Goal: Information Seeking & Learning: Learn about a topic

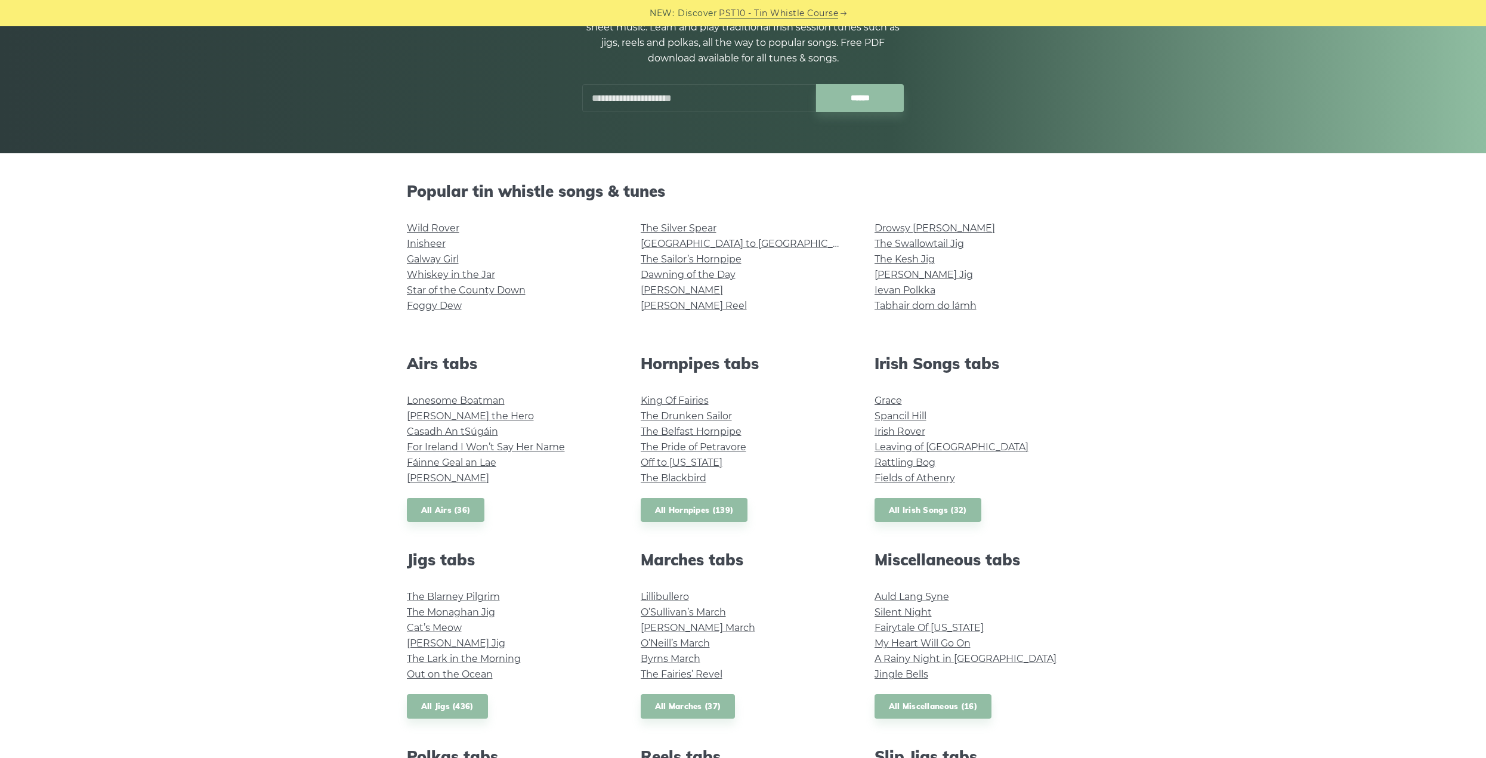
scroll to position [239, 0]
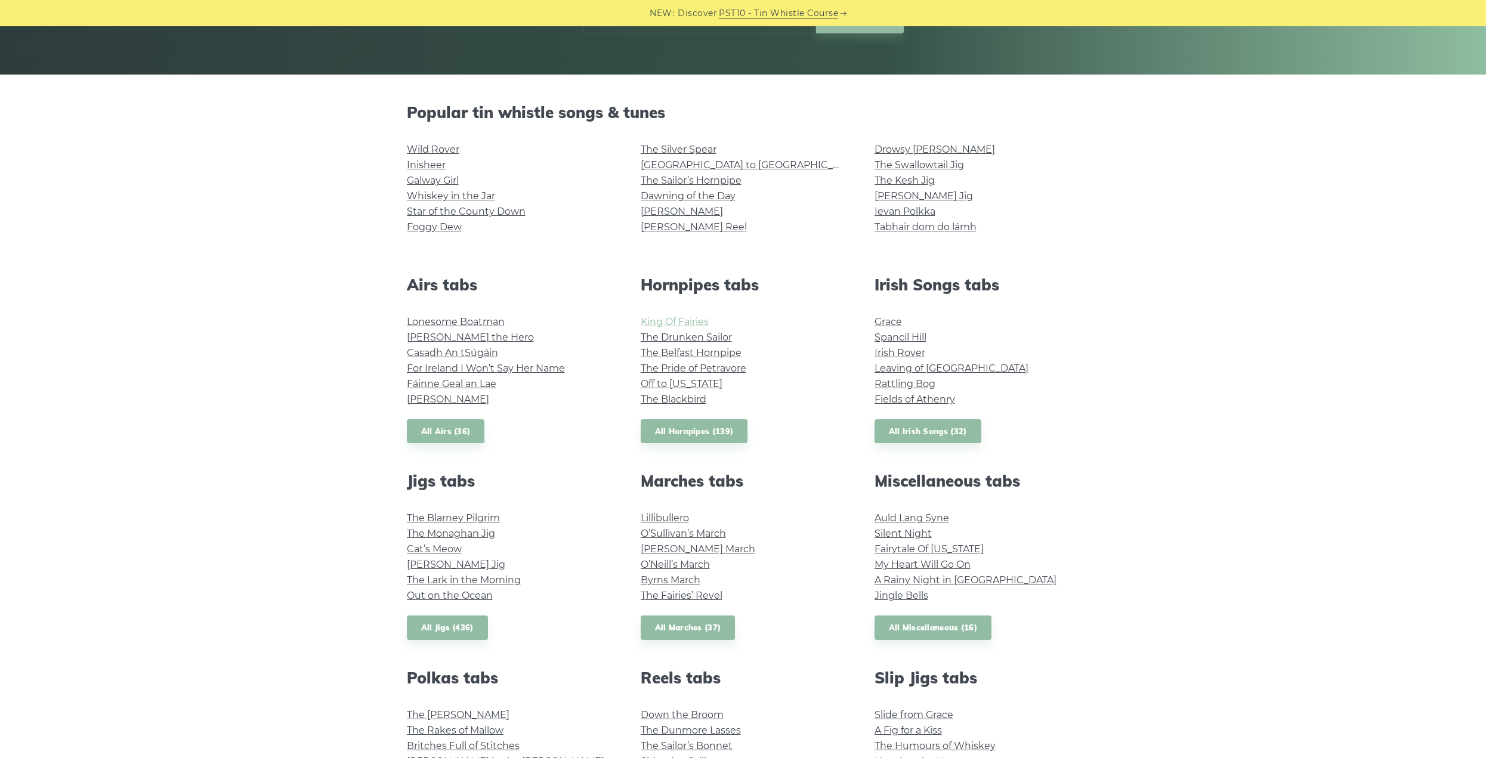
click at [669, 322] on link "King Of Fairies" at bounding box center [675, 321] width 68 height 11
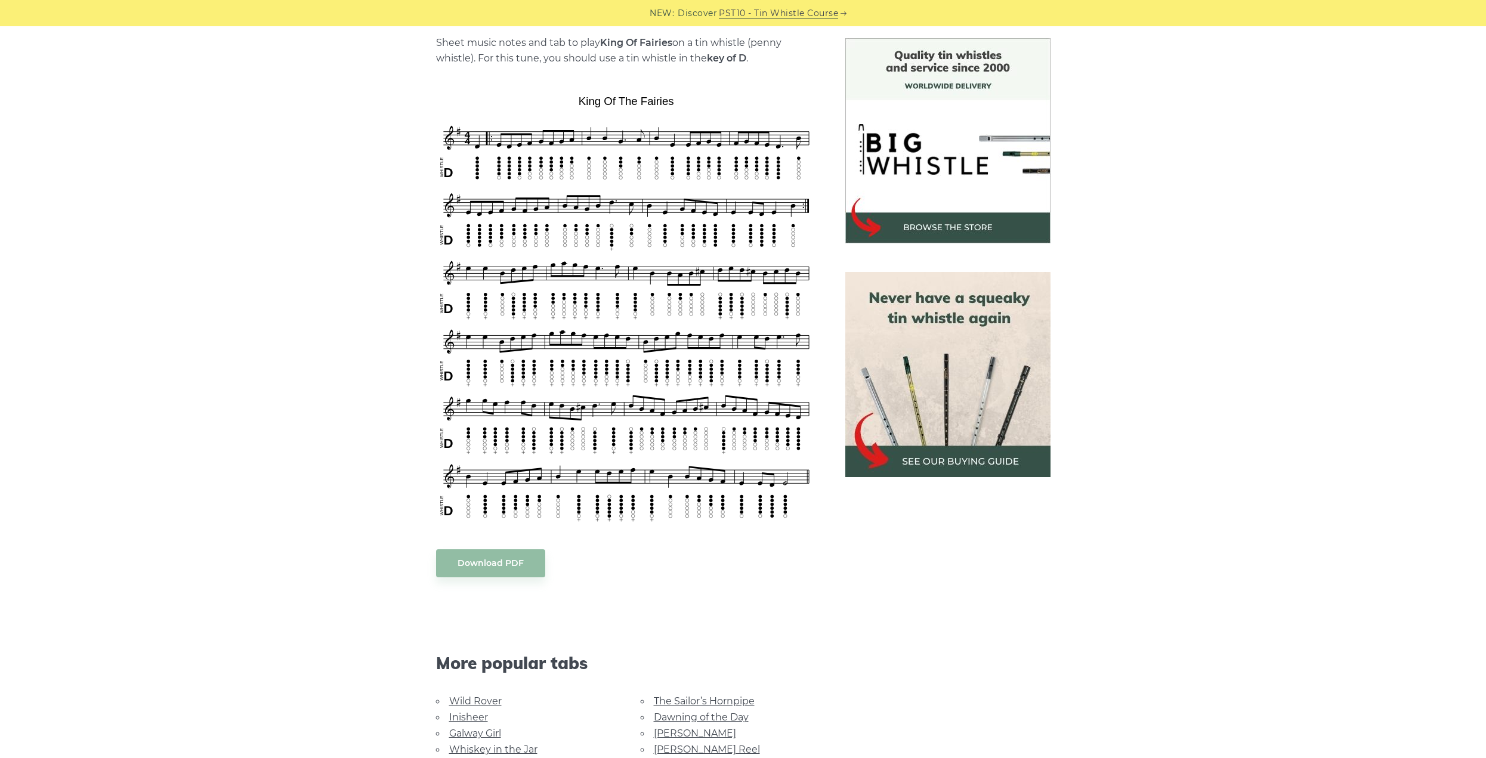
scroll to position [418, 0]
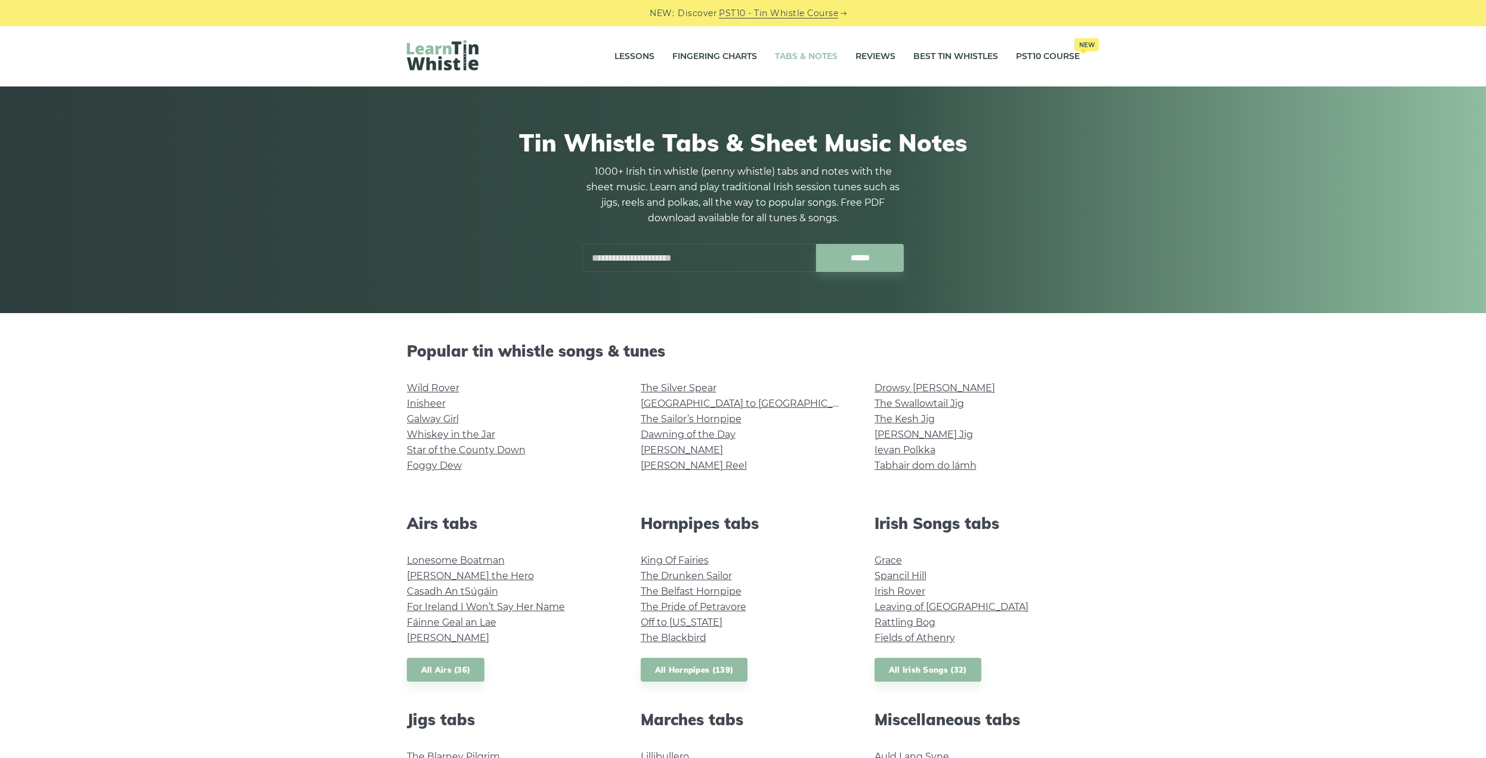
scroll to position [239, 0]
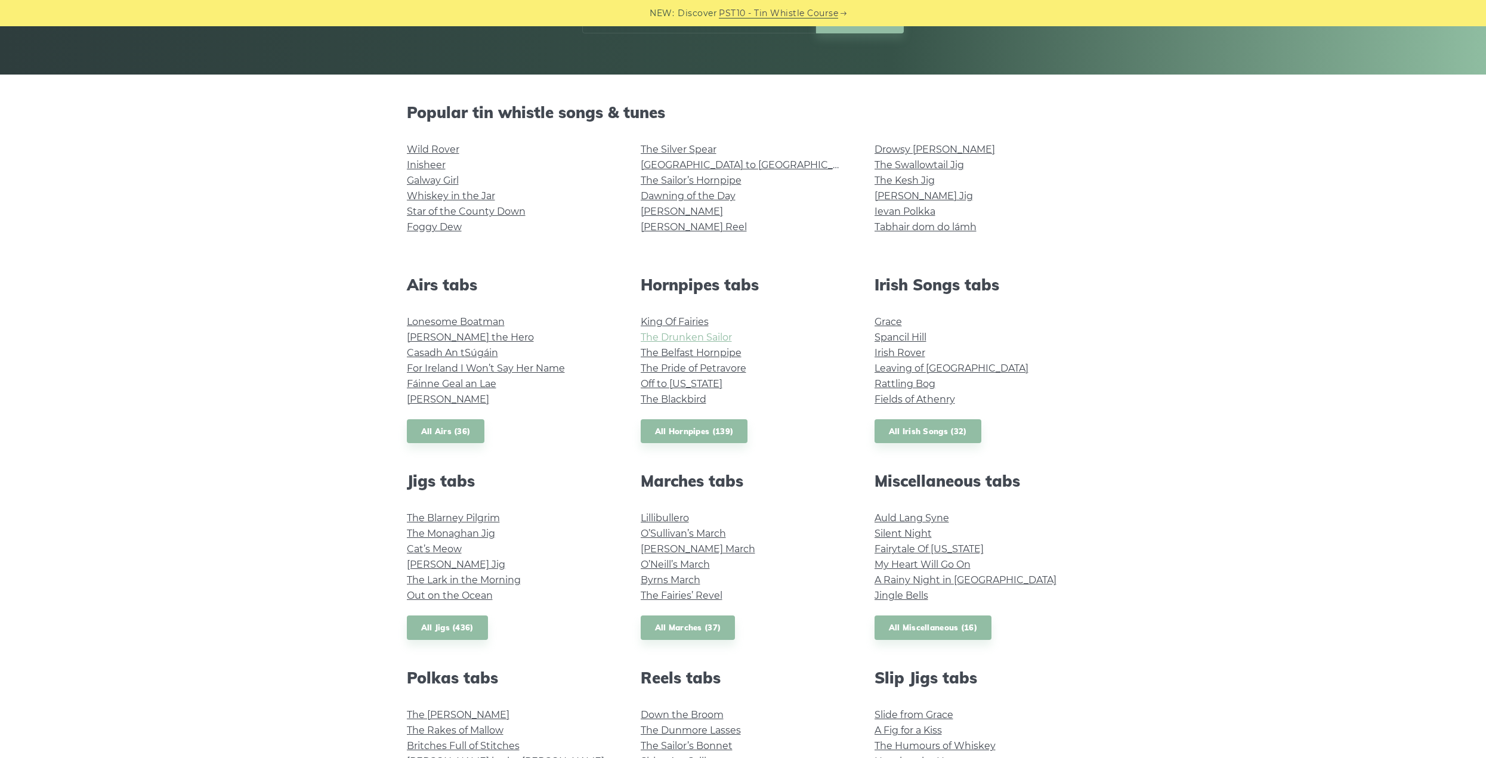
click at [649, 336] on link "The Drunken Sailor" at bounding box center [686, 337] width 91 height 11
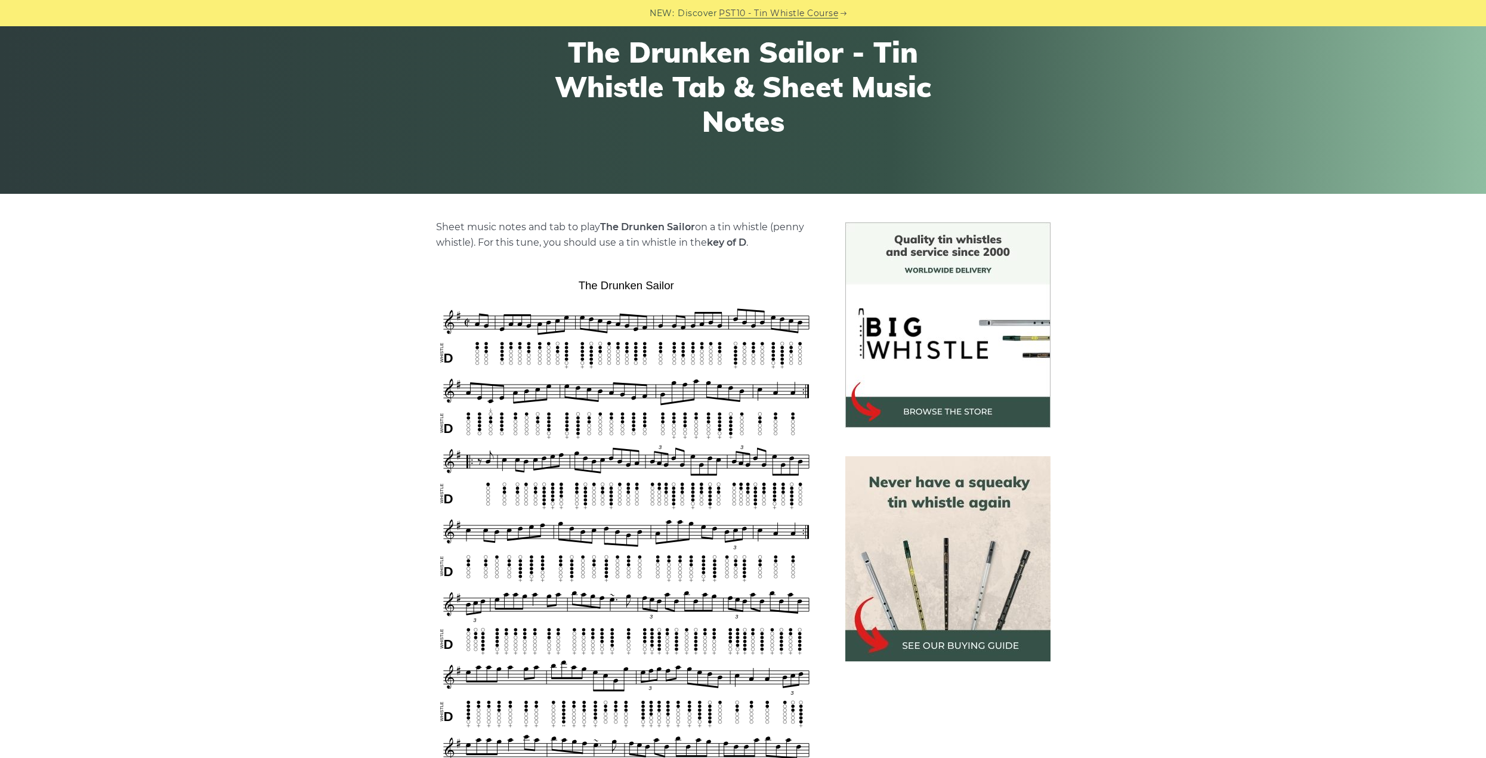
scroll to position [179, 0]
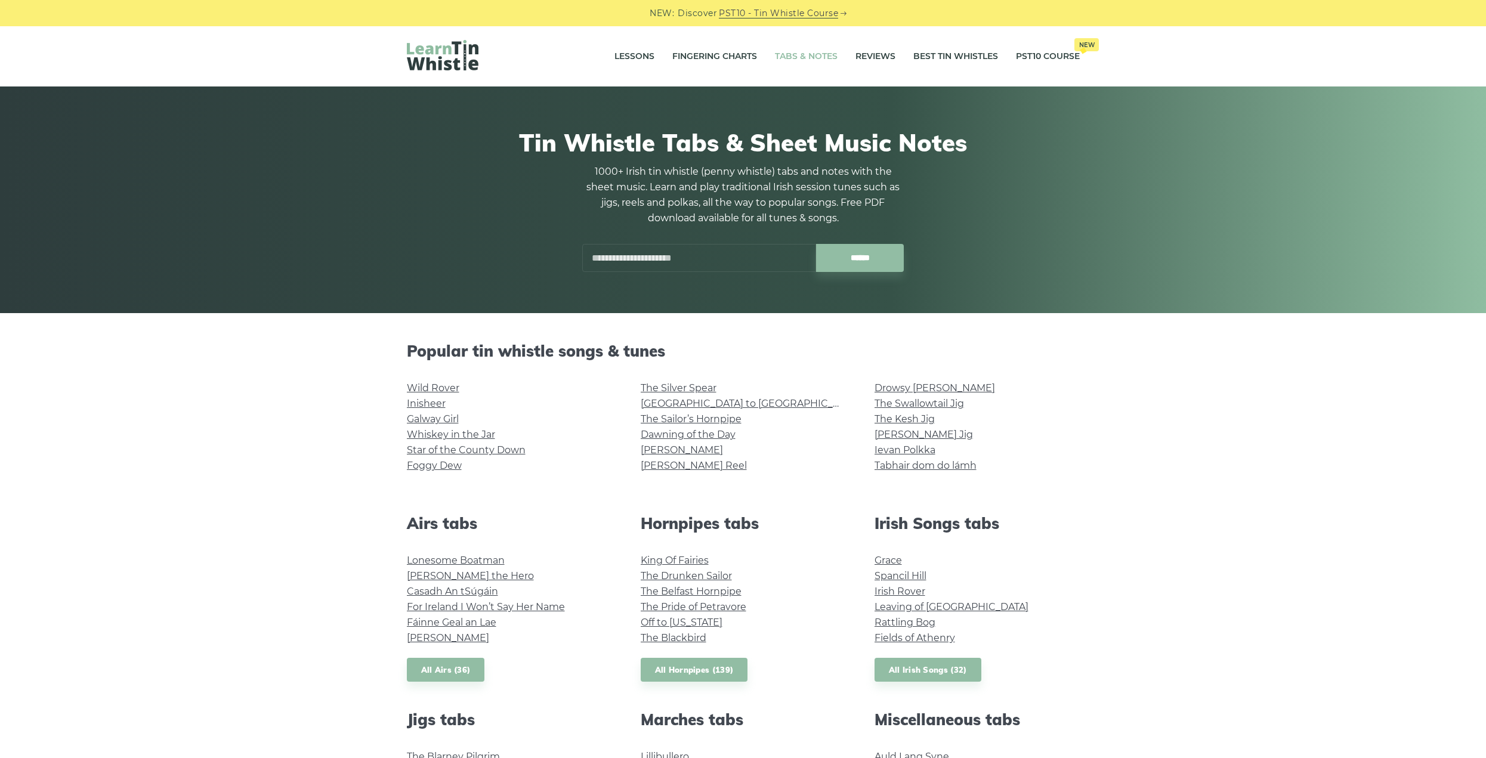
scroll to position [239, 0]
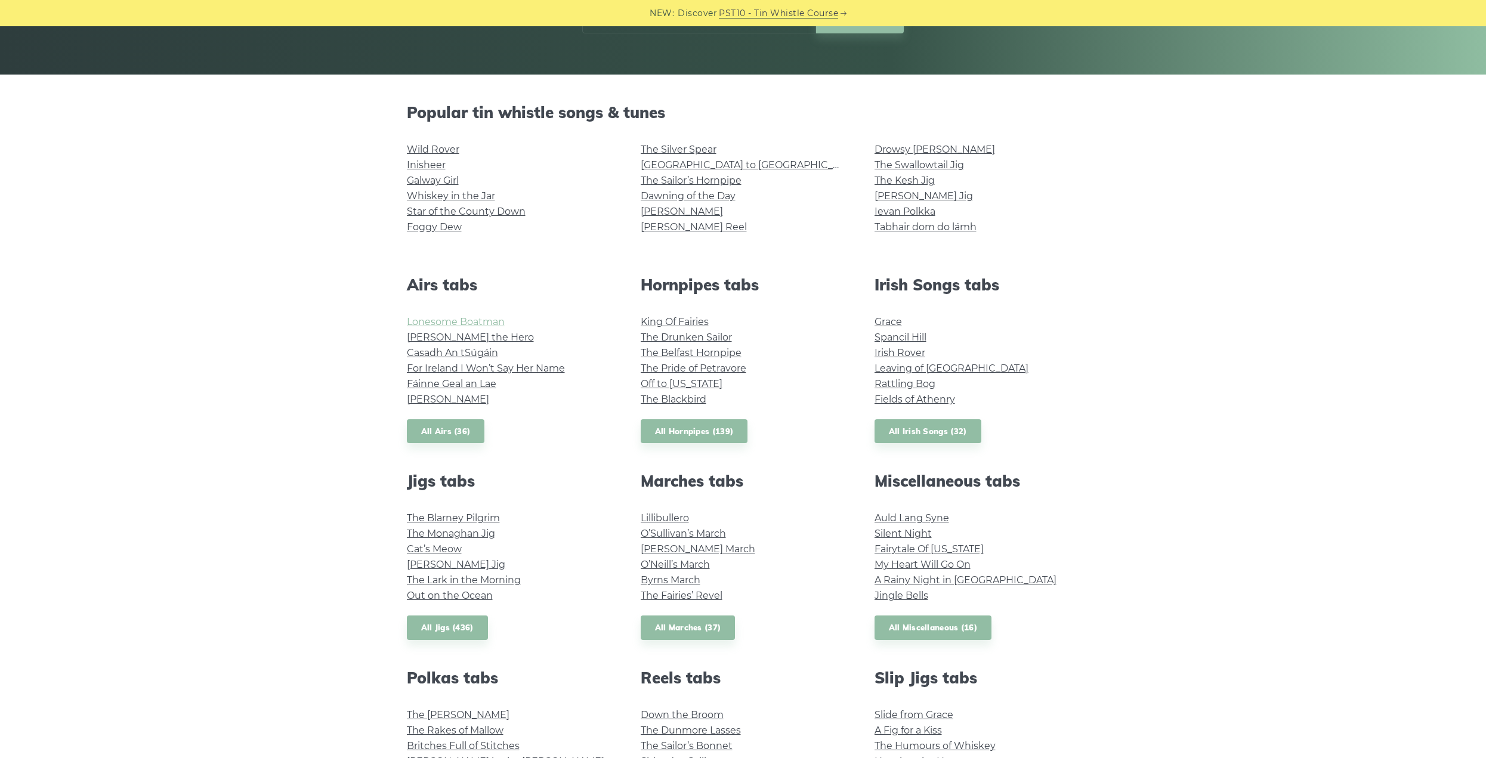
click at [486, 324] on link "Lonesome Boatman" at bounding box center [456, 321] width 98 height 11
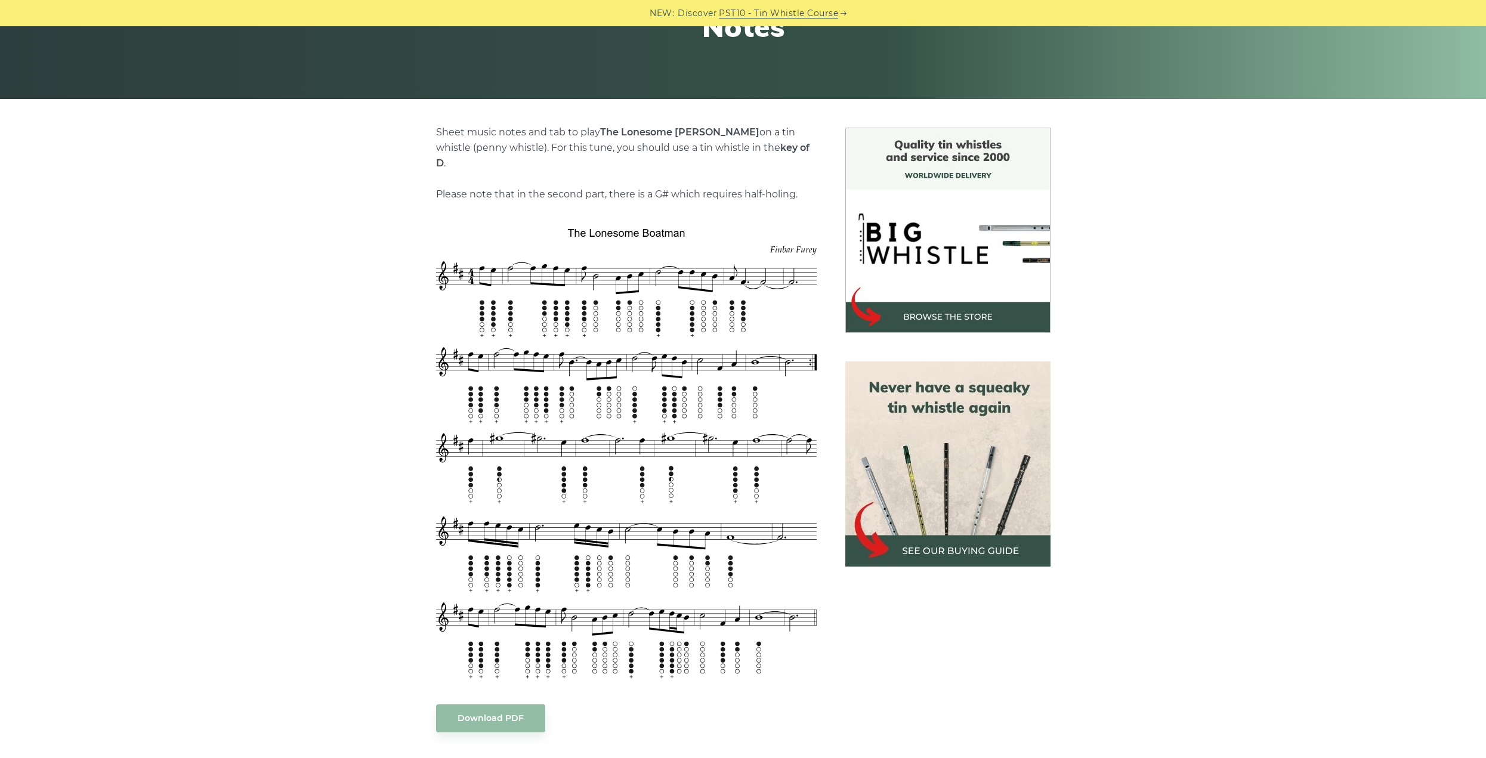
scroll to position [239, 0]
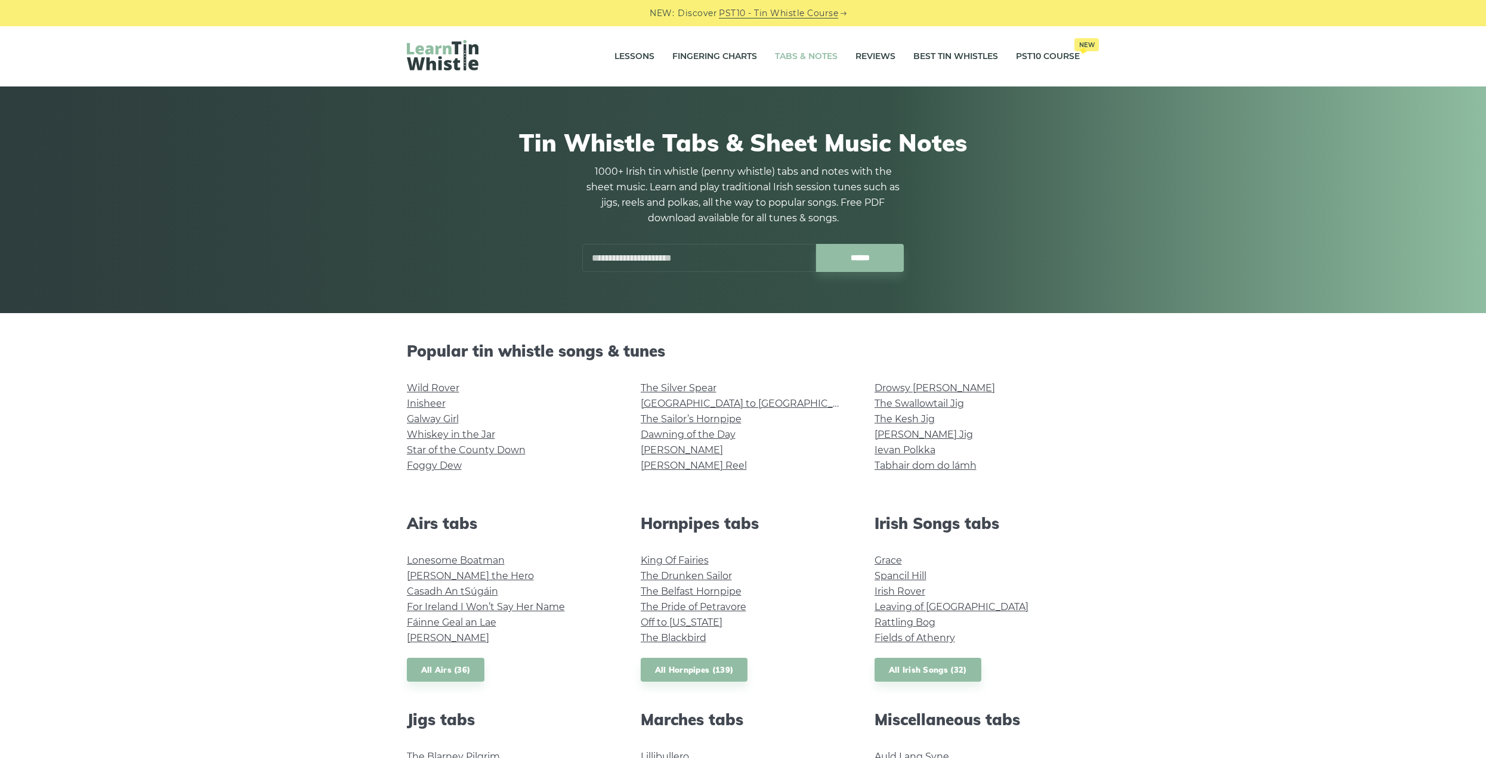
scroll to position [239, 0]
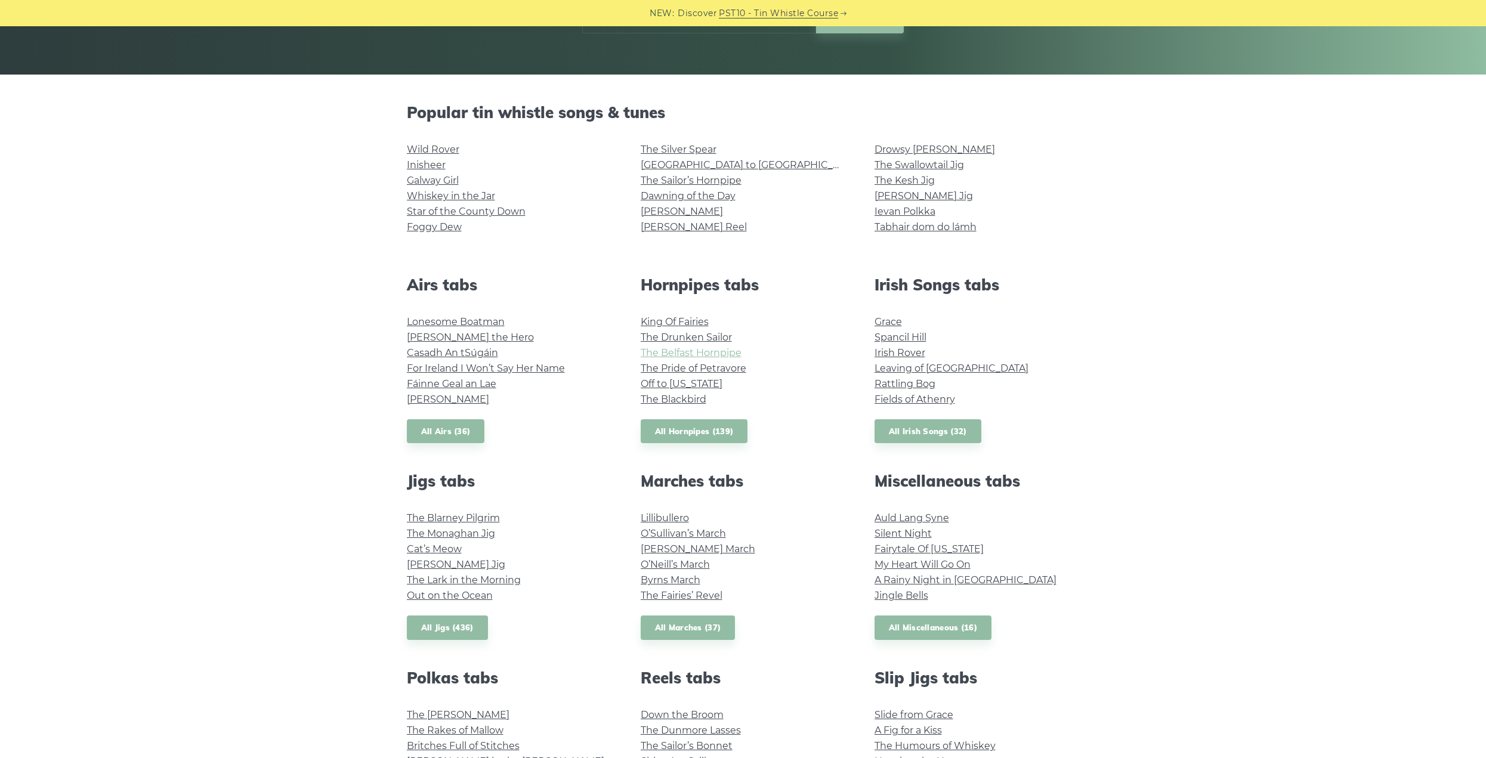
click at [710, 352] on link "The Belfast Hornpipe" at bounding box center [691, 352] width 101 height 11
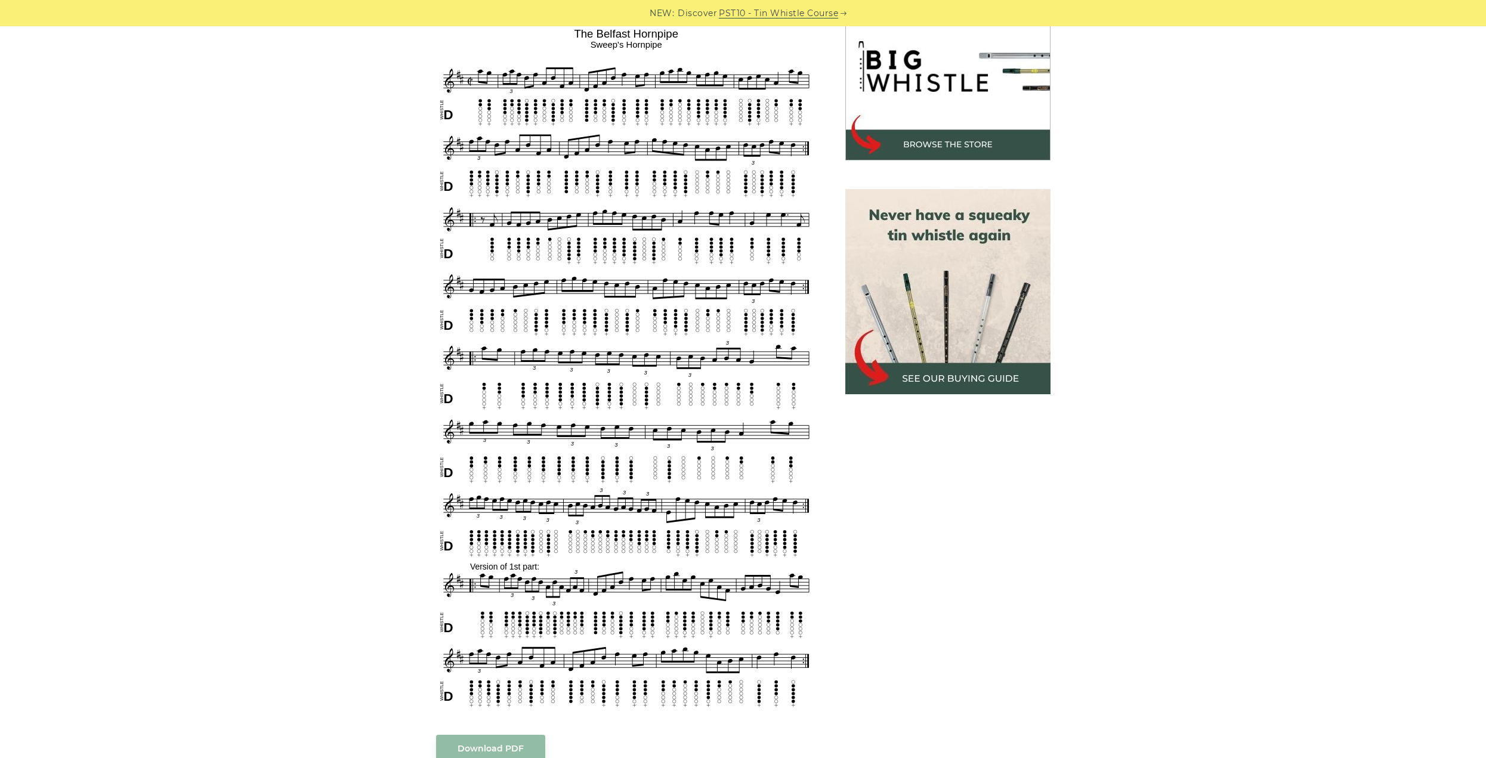
scroll to position [477, 0]
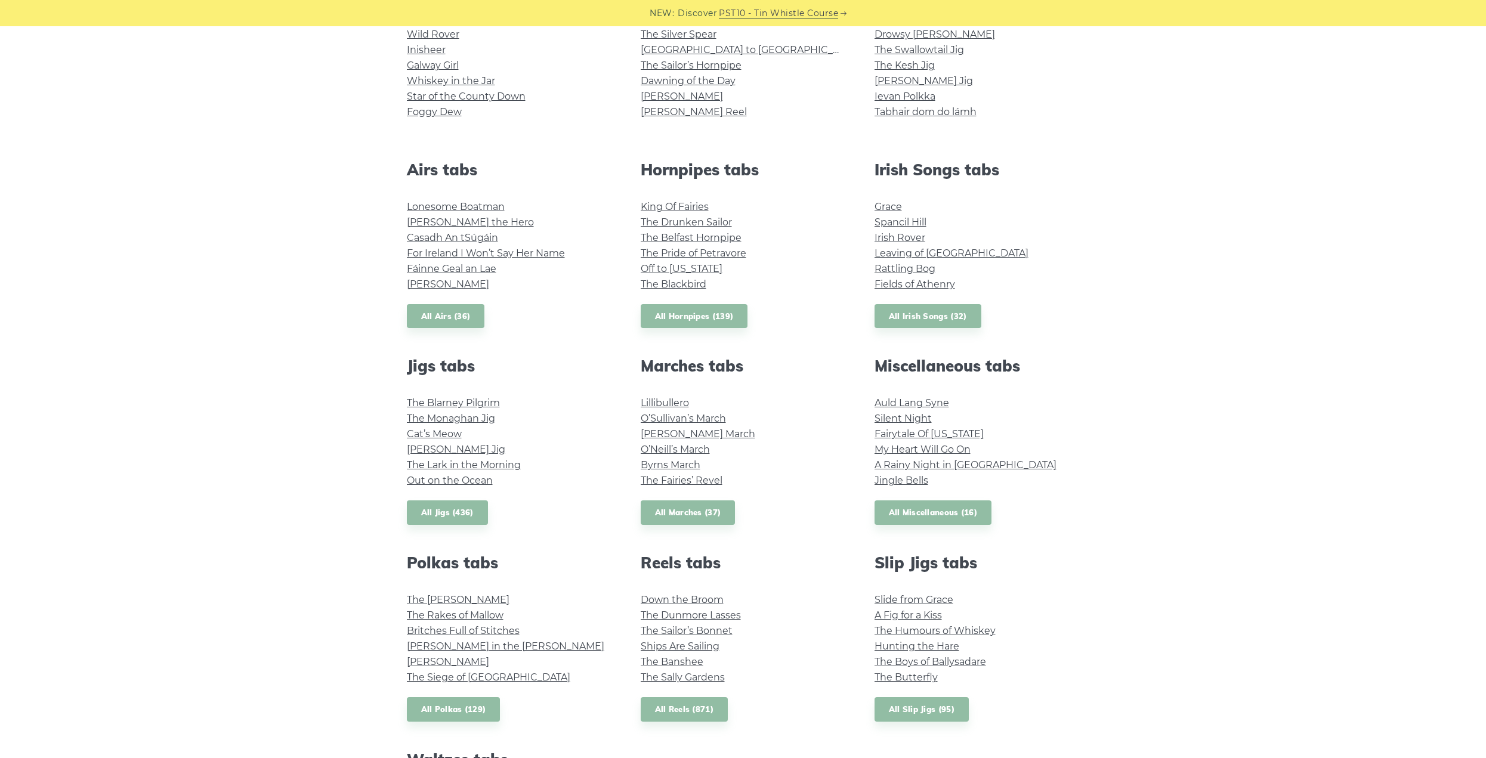
scroll to position [358, 0]
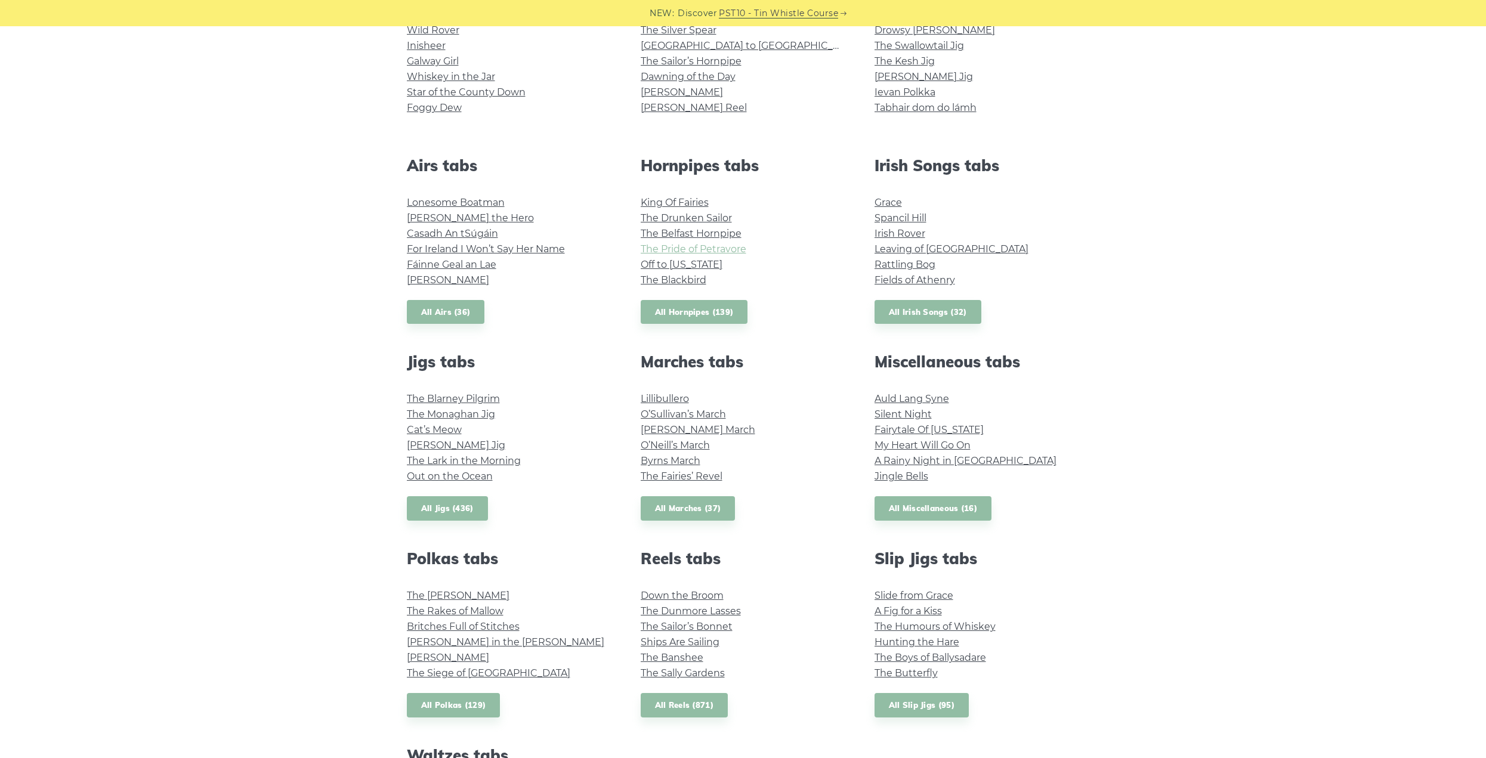
click at [731, 252] on link "The Pride of Petravore" at bounding box center [694, 248] width 106 height 11
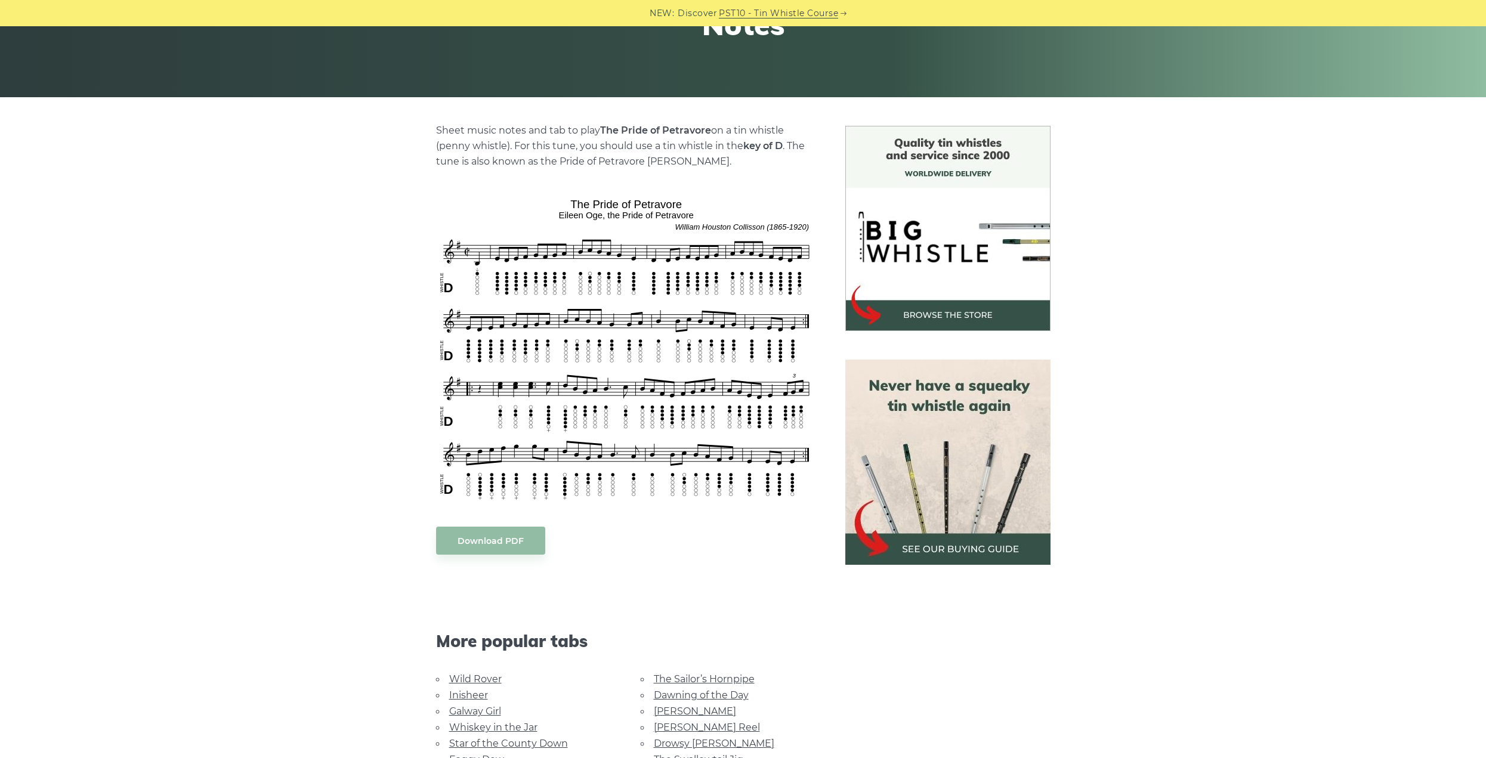
scroll to position [239, 0]
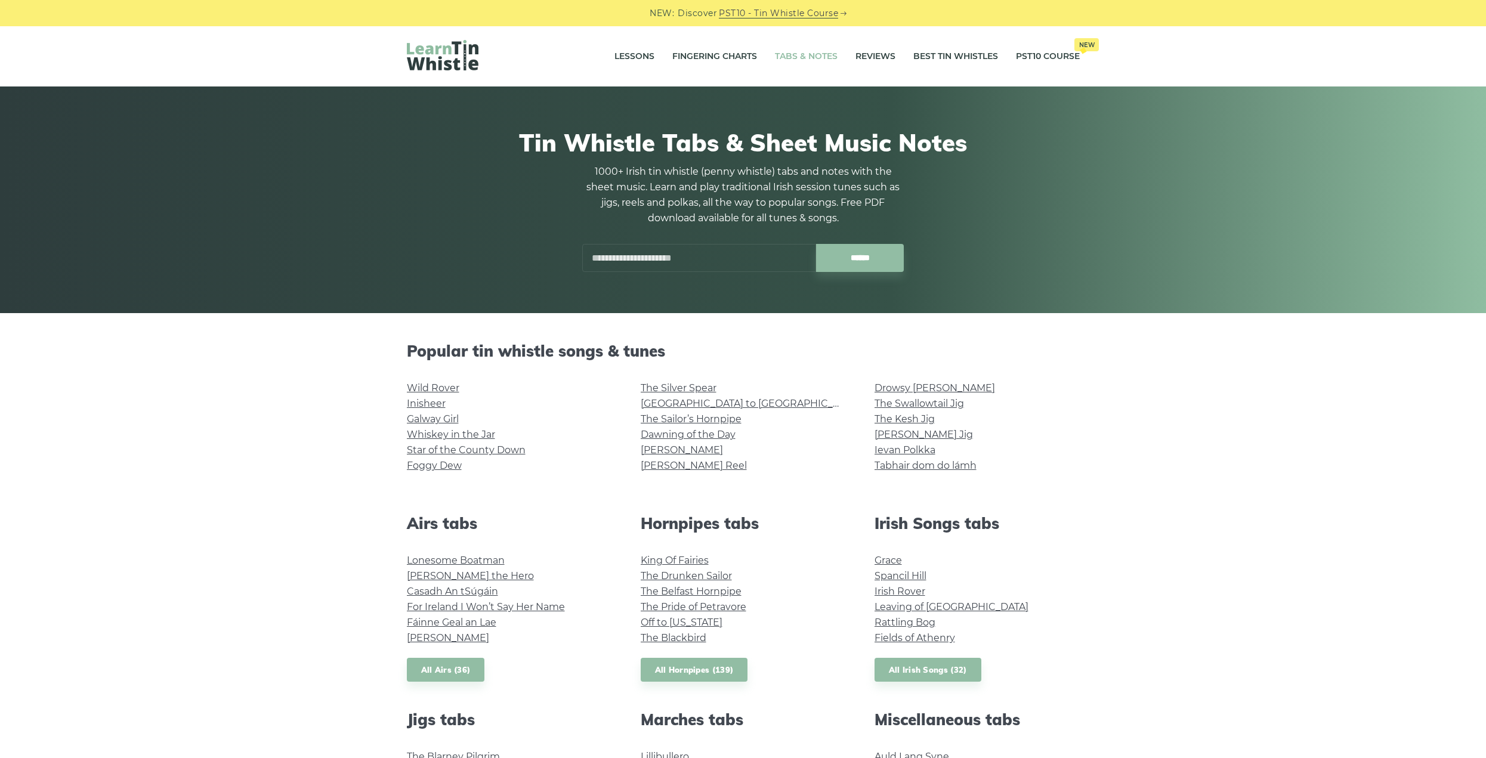
scroll to position [359, 0]
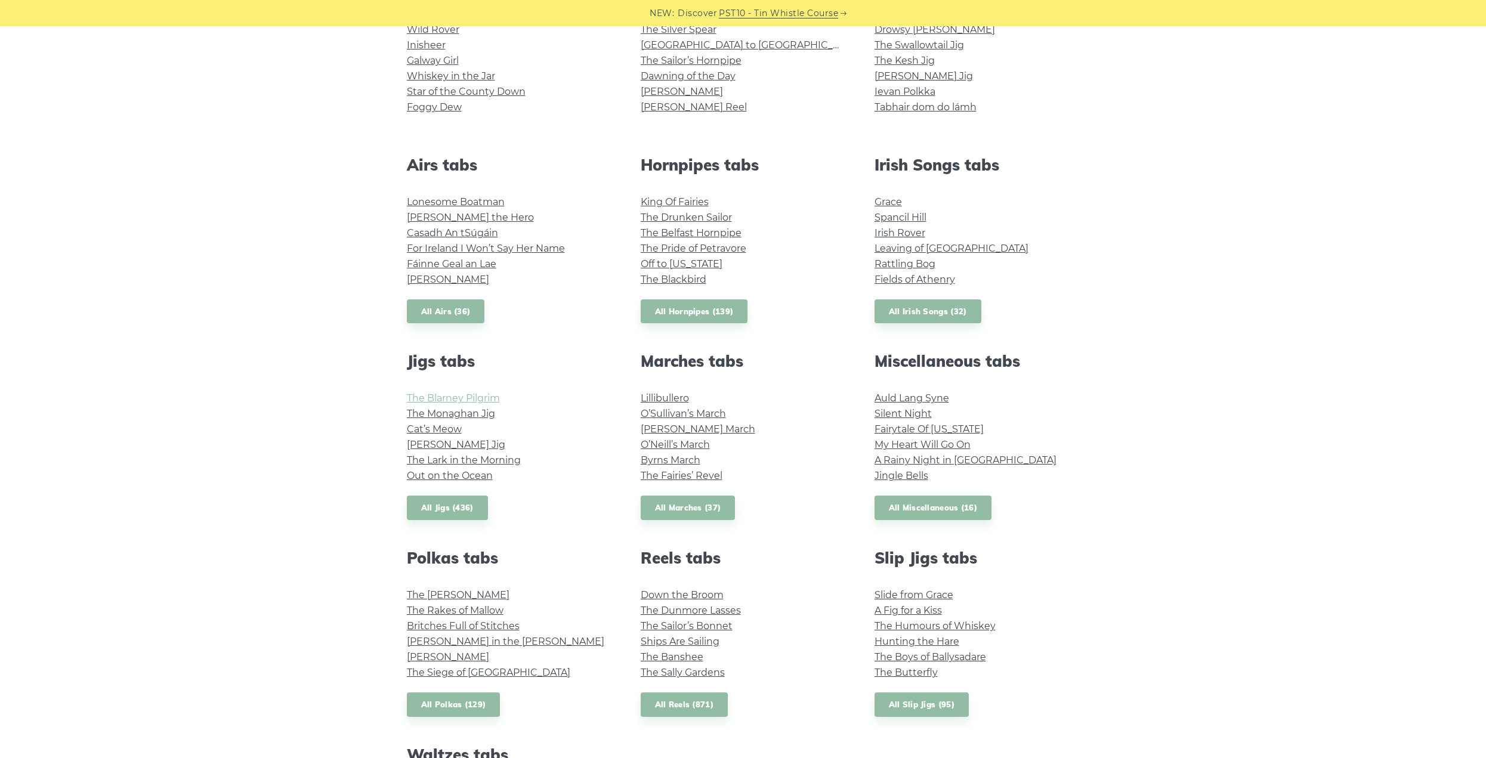
click at [433, 394] on link "The Blarney Pilgrim" at bounding box center [453, 398] width 93 height 11
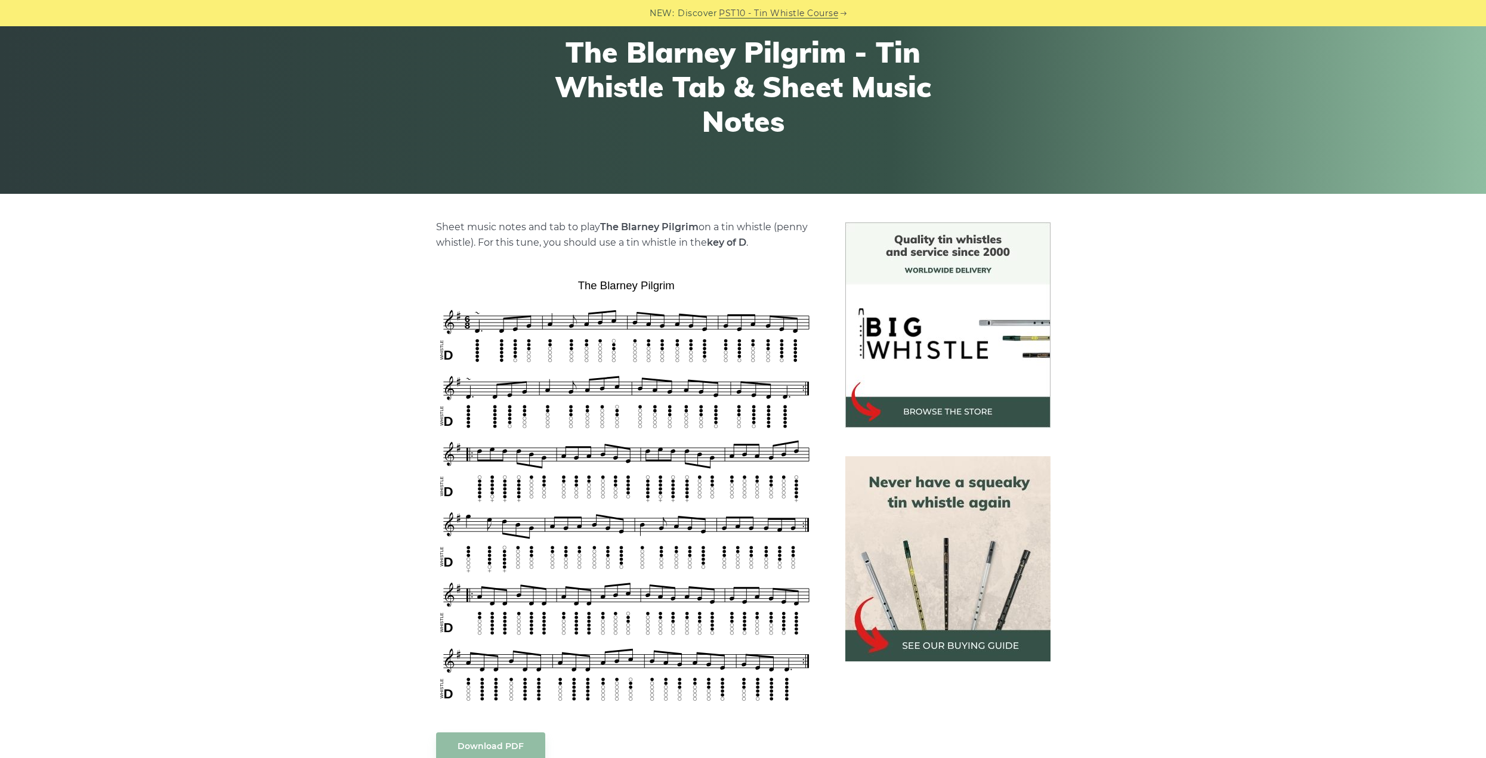
scroll to position [179, 0]
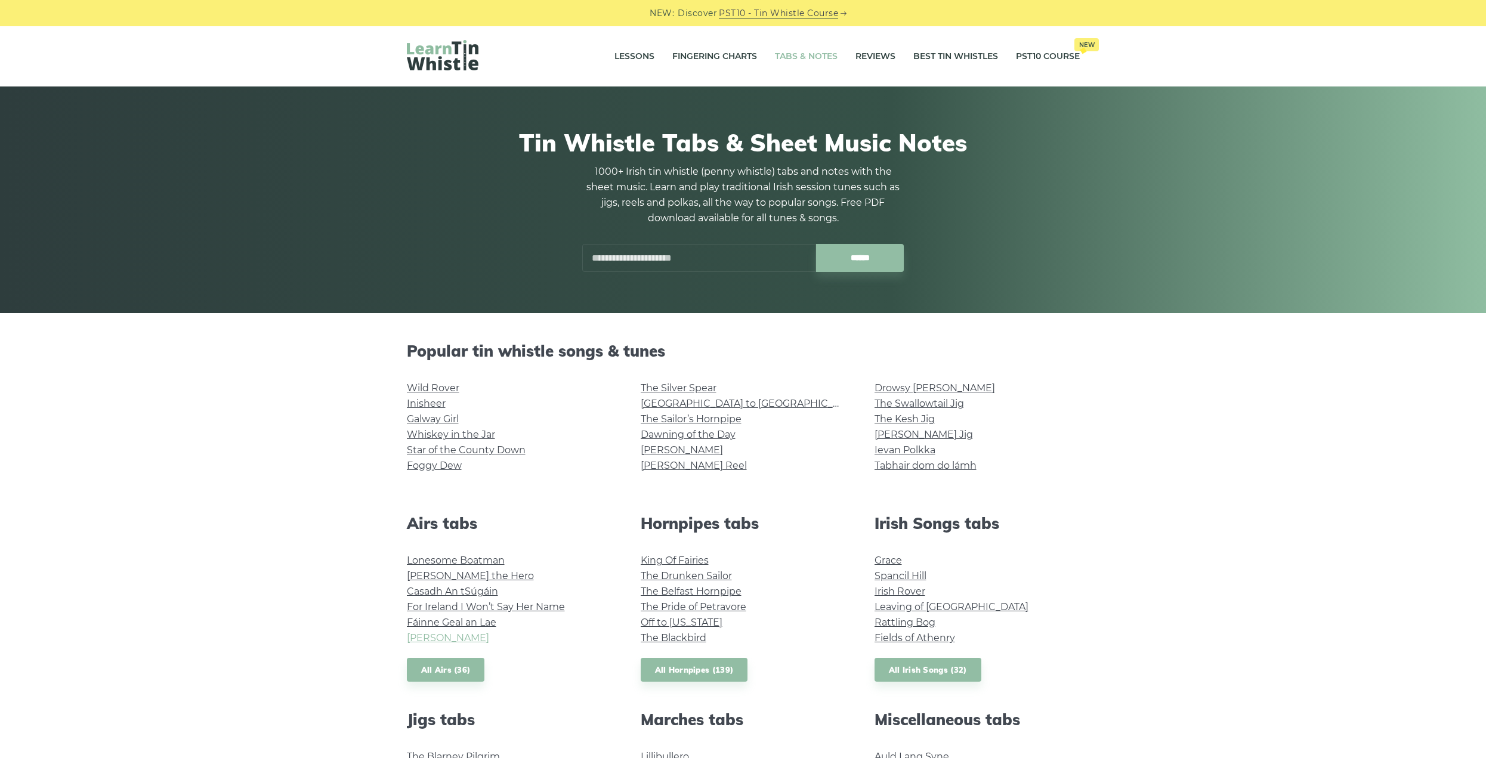
scroll to position [359, 0]
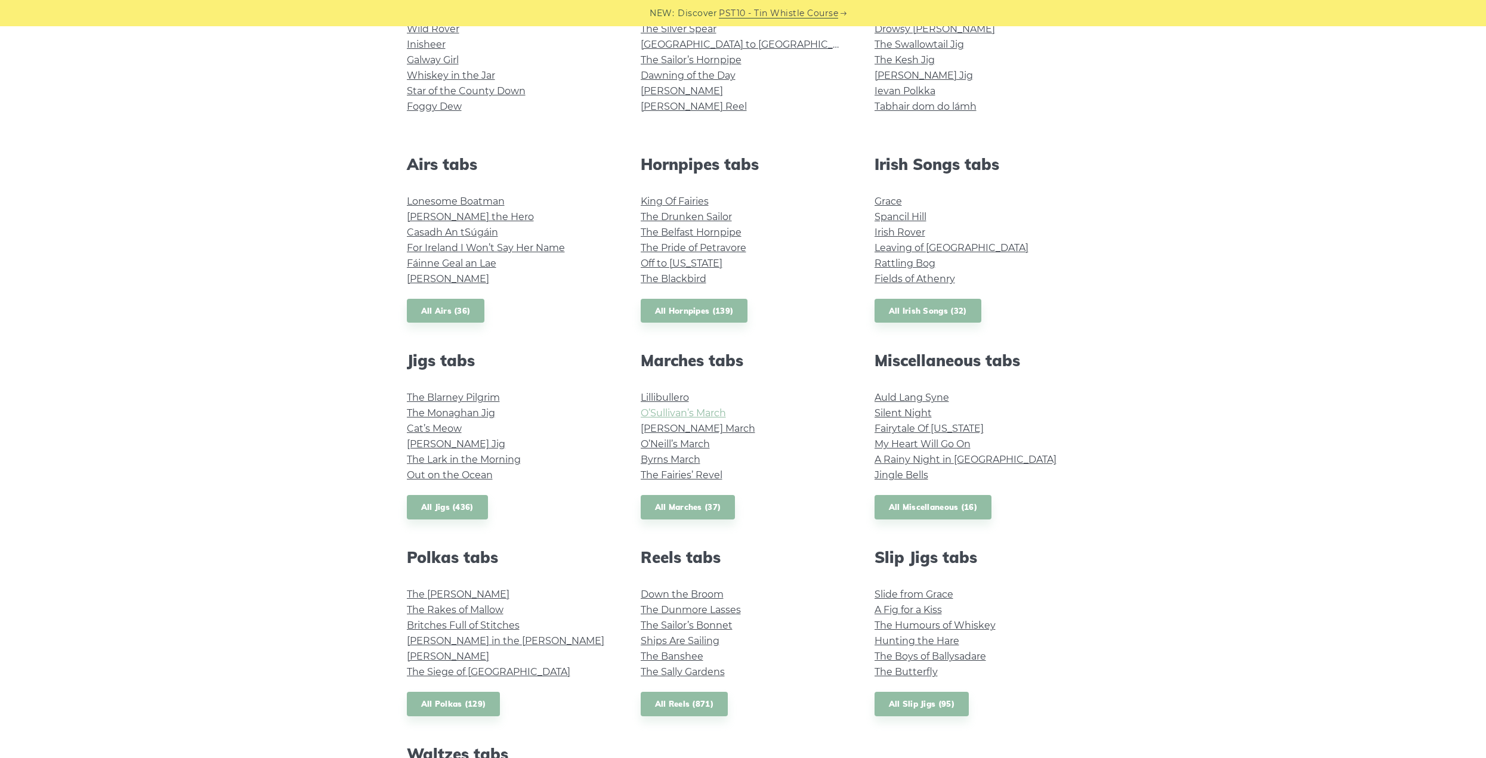
click at [698, 415] on link "O’Sullivan’s March" at bounding box center [683, 412] width 85 height 11
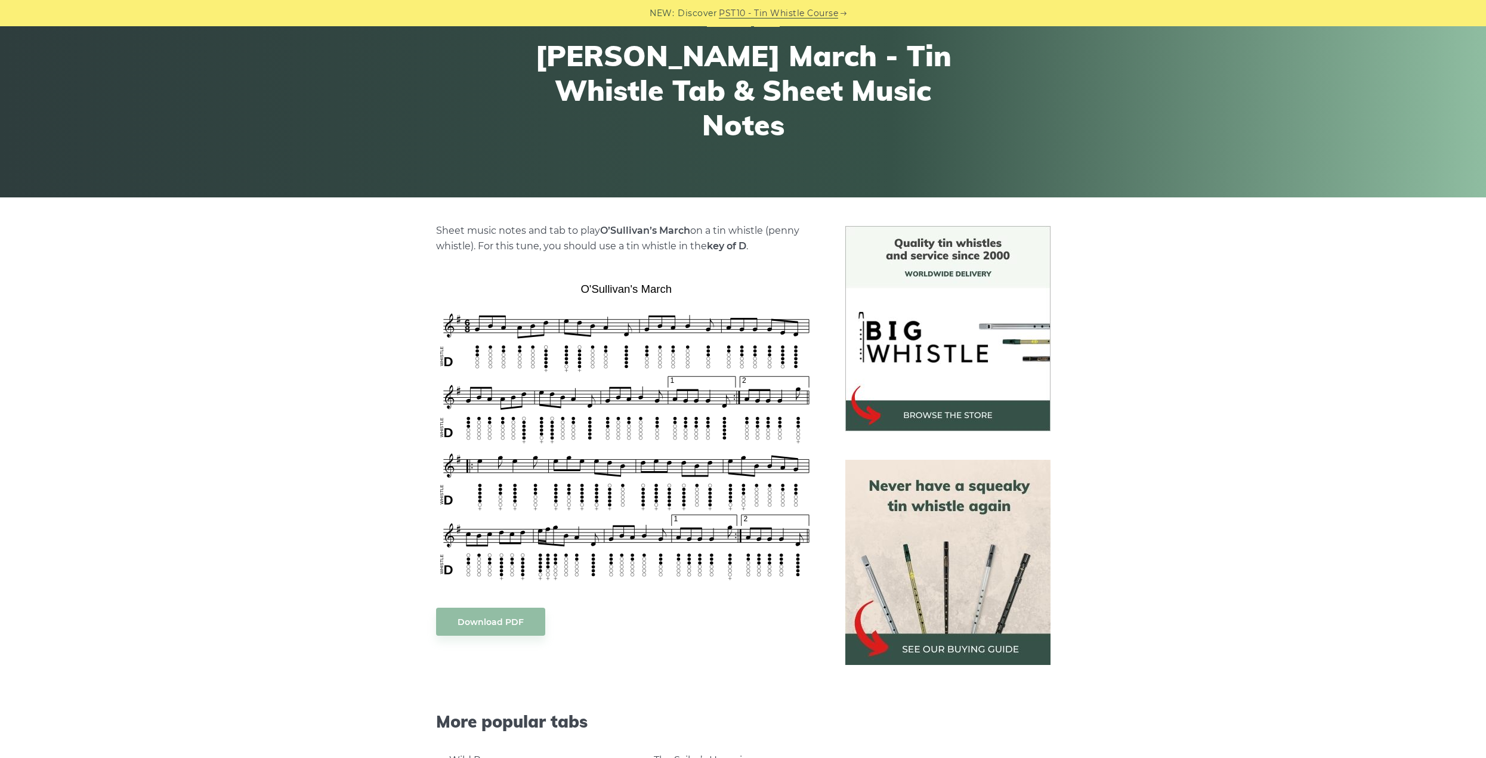
scroll to position [119, 0]
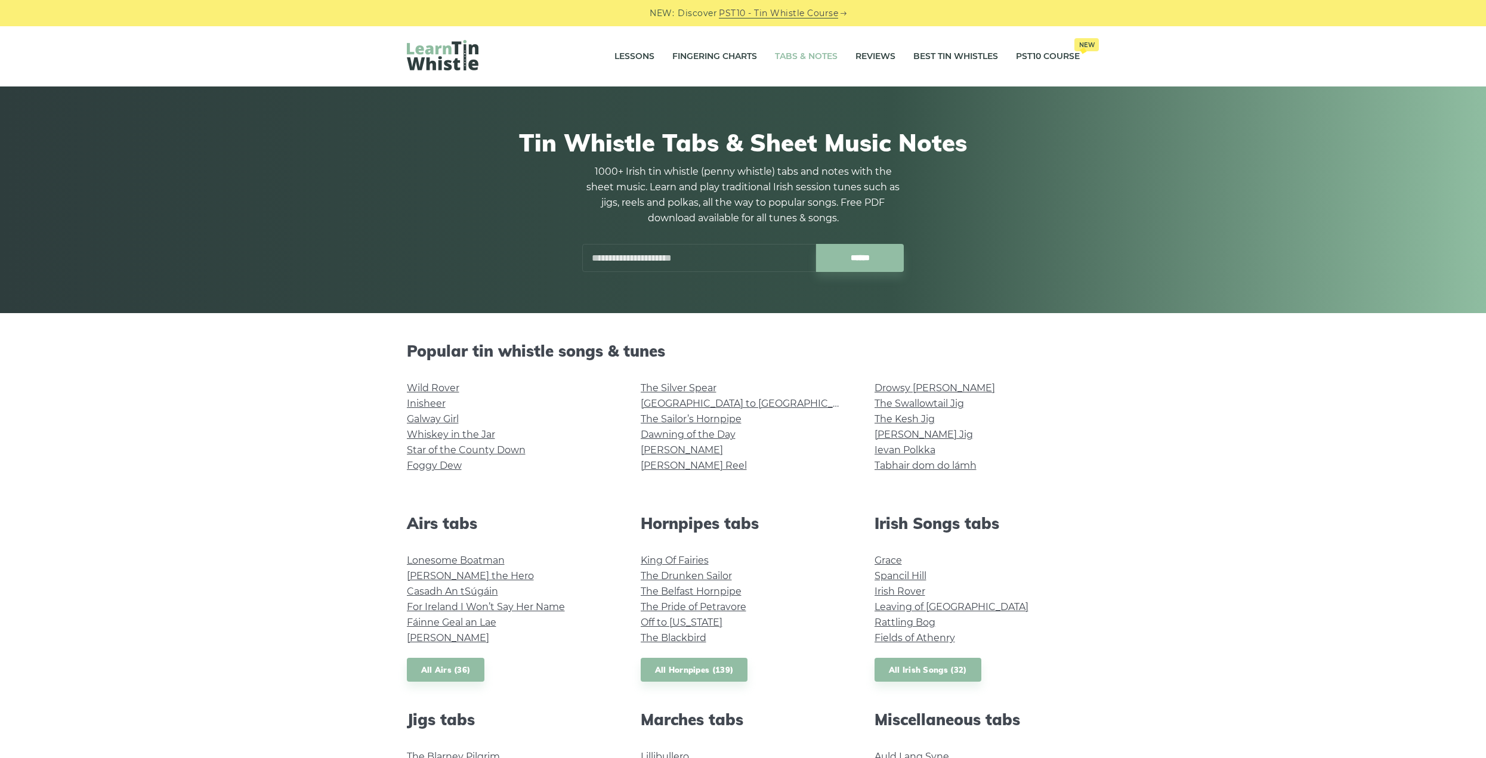
scroll to position [360, 0]
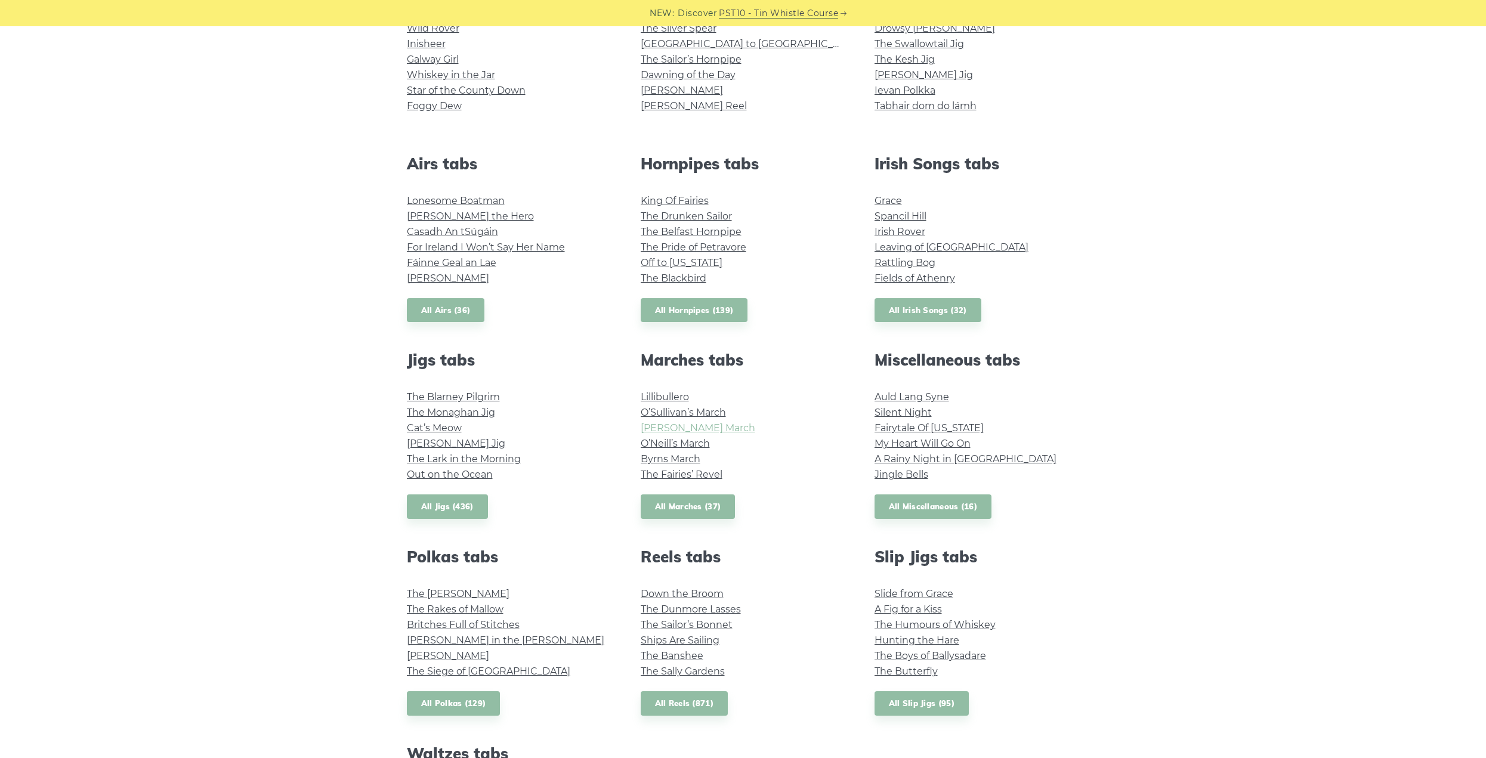
click at [728, 432] on link "[PERSON_NAME] March" at bounding box center [698, 427] width 115 height 11
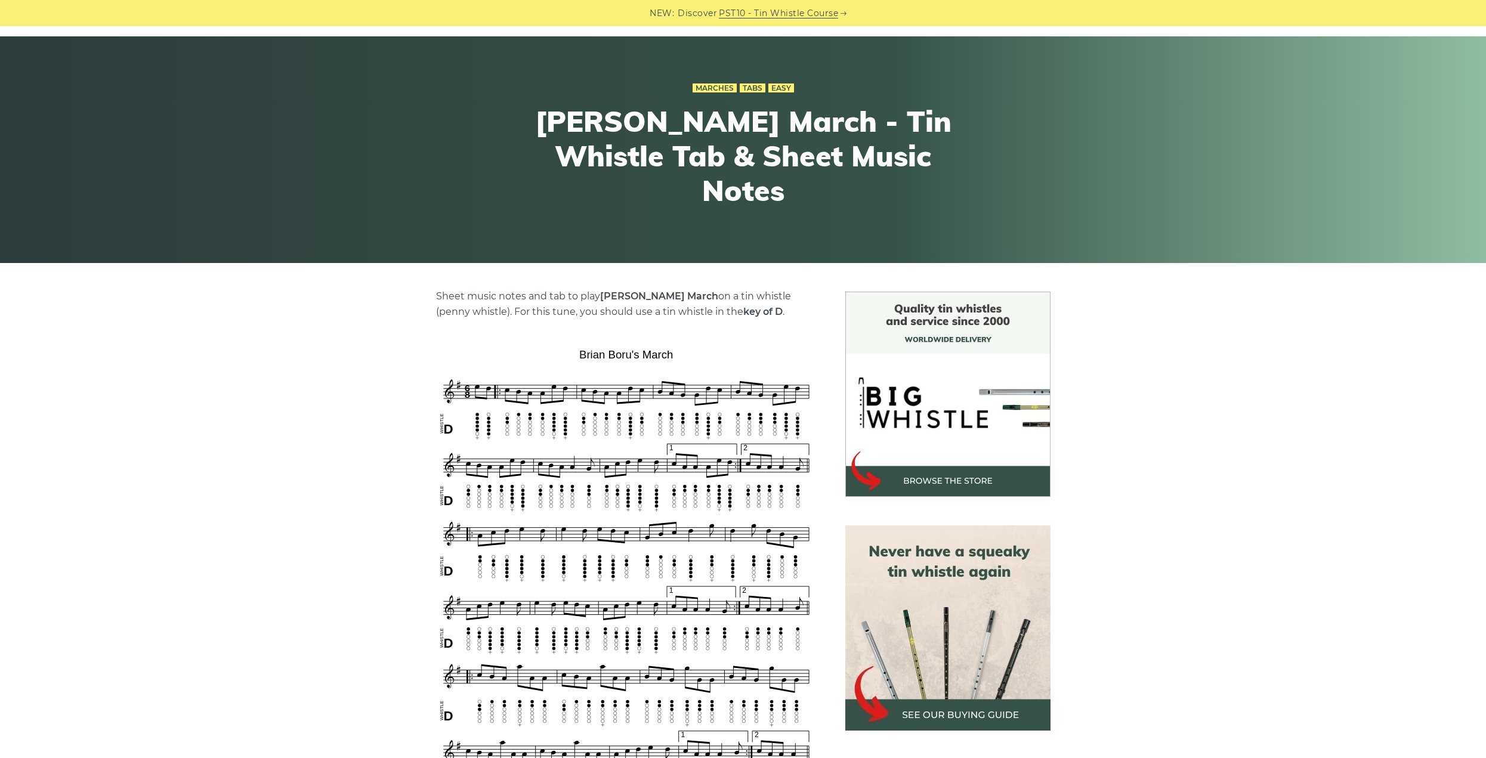
scroll to position [179, 0]
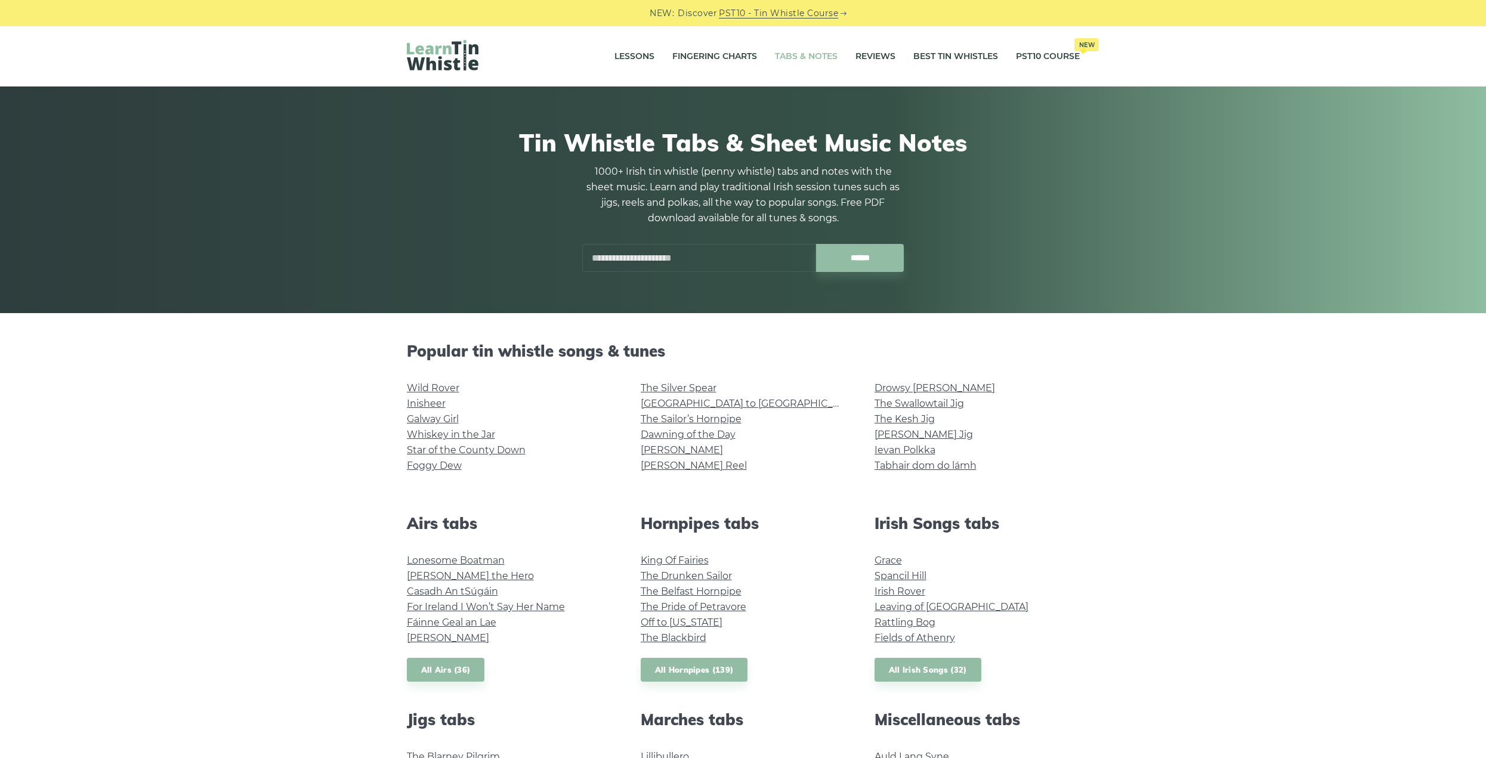
scroll to position [360, 0]
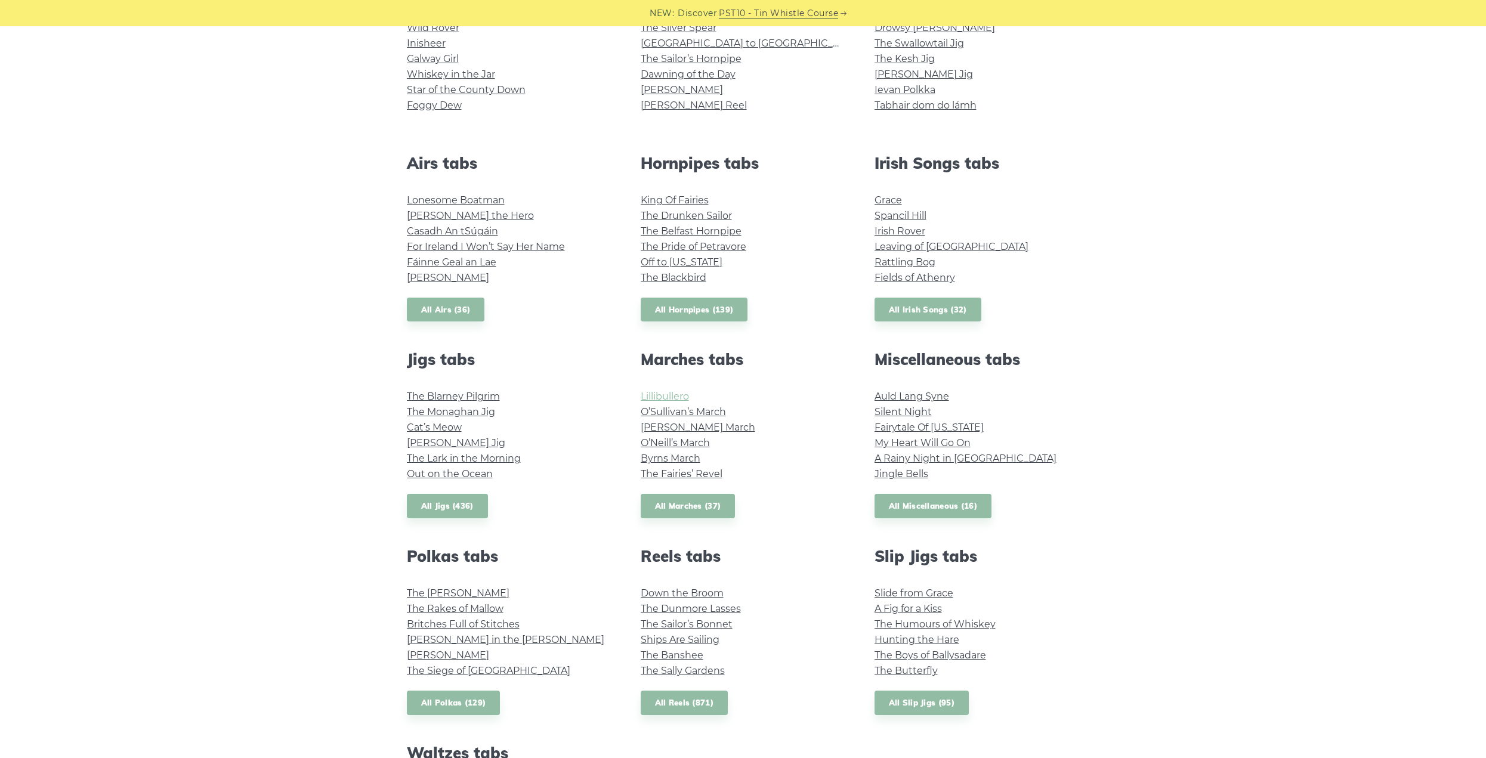
click at [678, 396] on link "Lillibullero" at bounding box center [665, 396] width 48 height 11
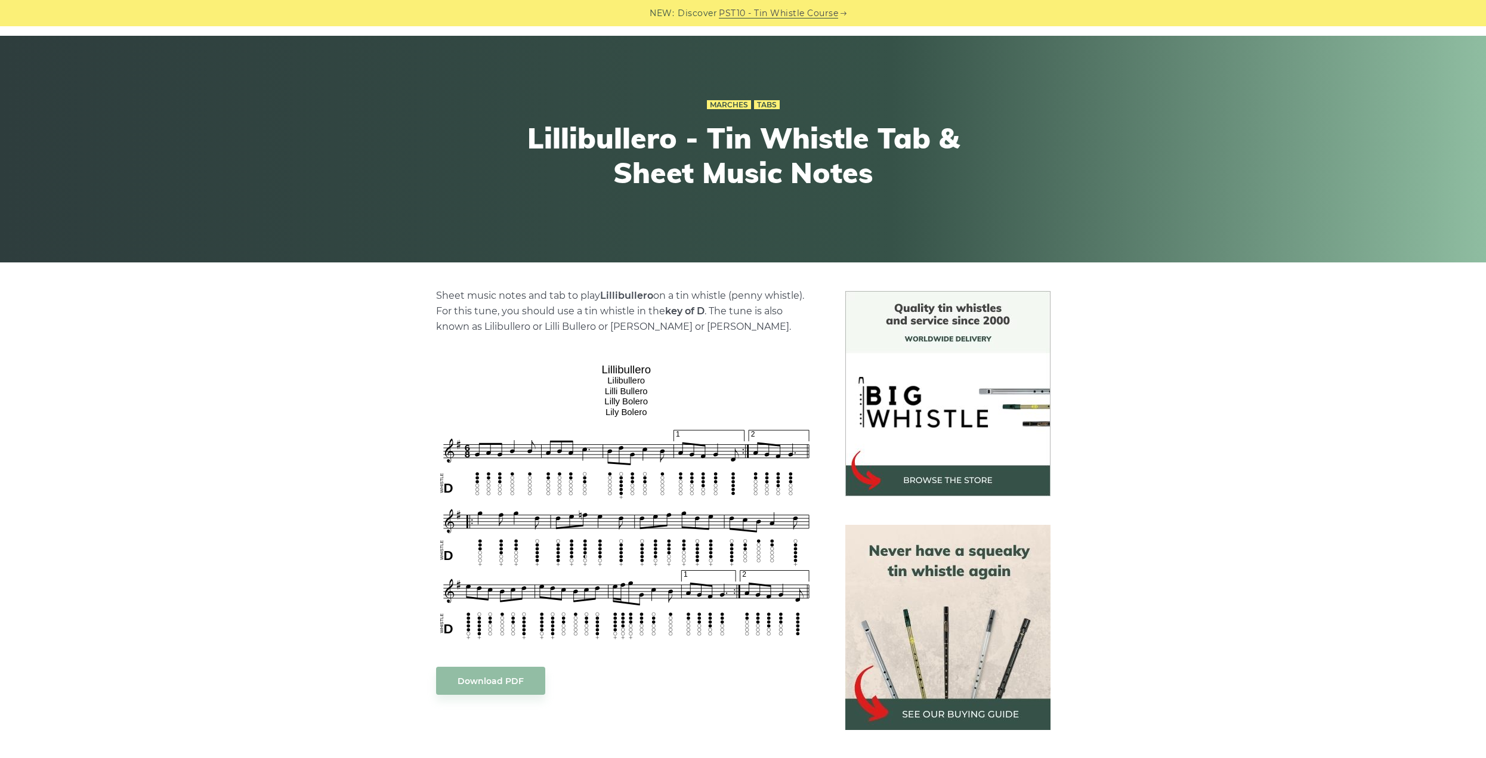
scroll to position [119, 0]
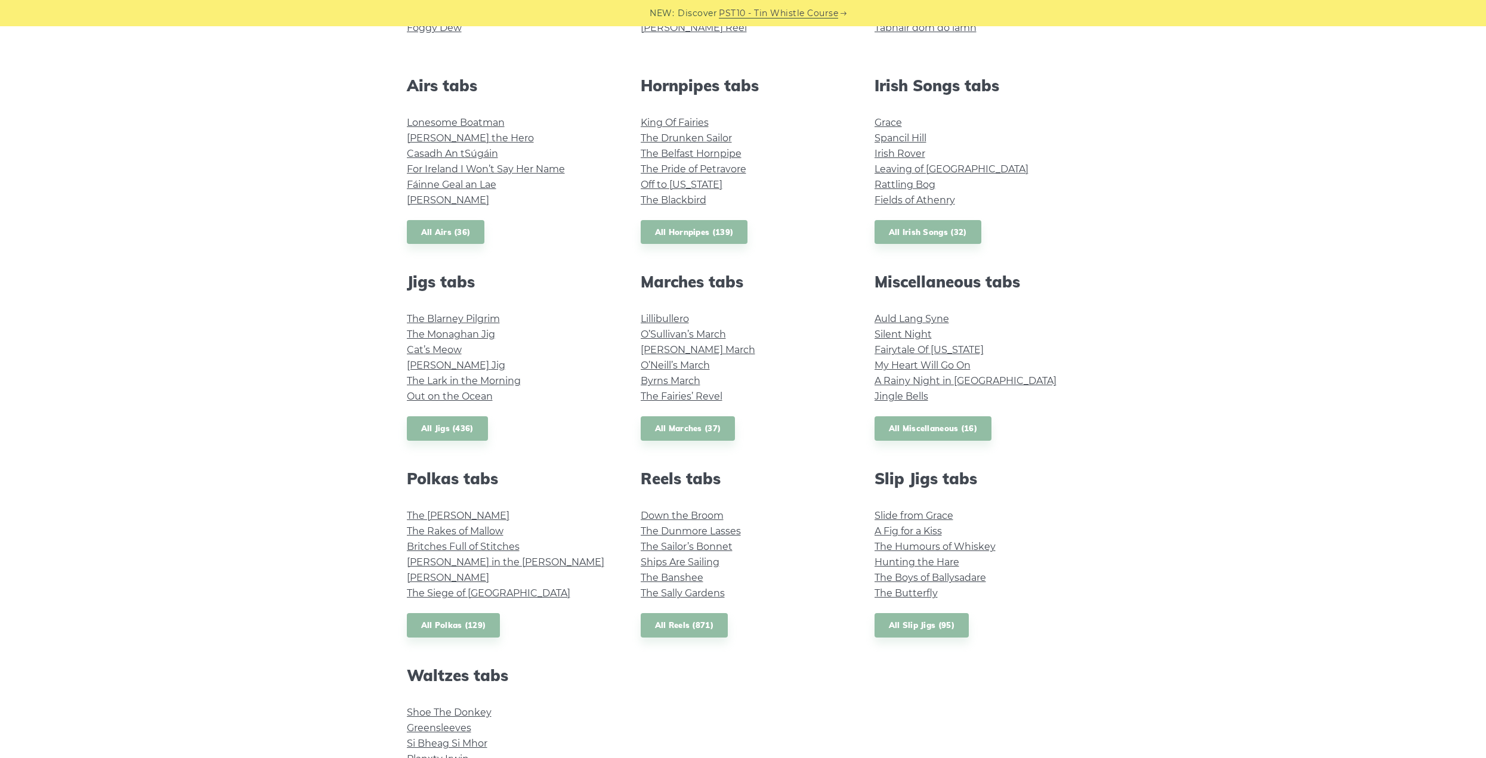
scroll to position [480, 0]
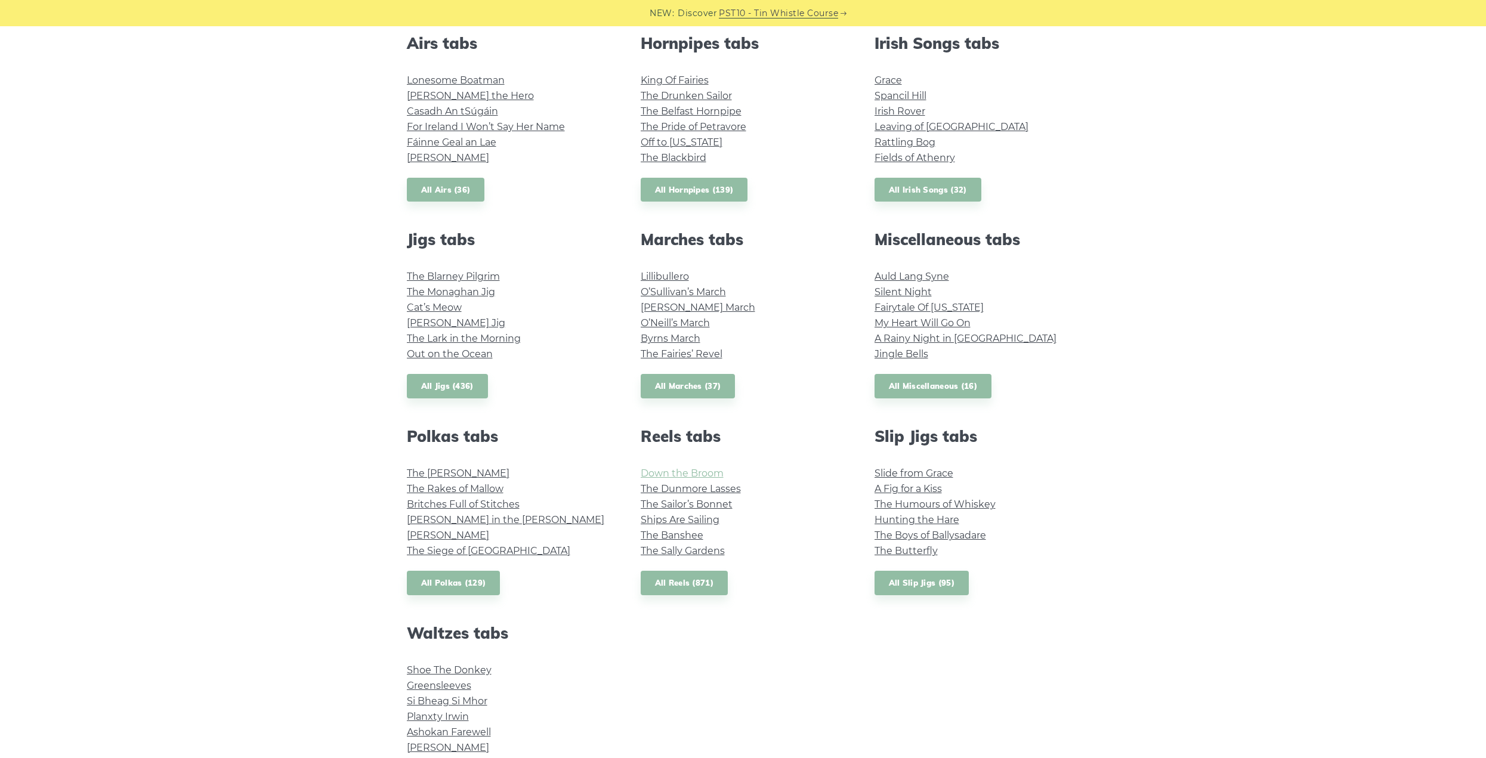
click at [722, 468] on link "Down the Broom" at bounding box center [682, 473] width 83 height 11
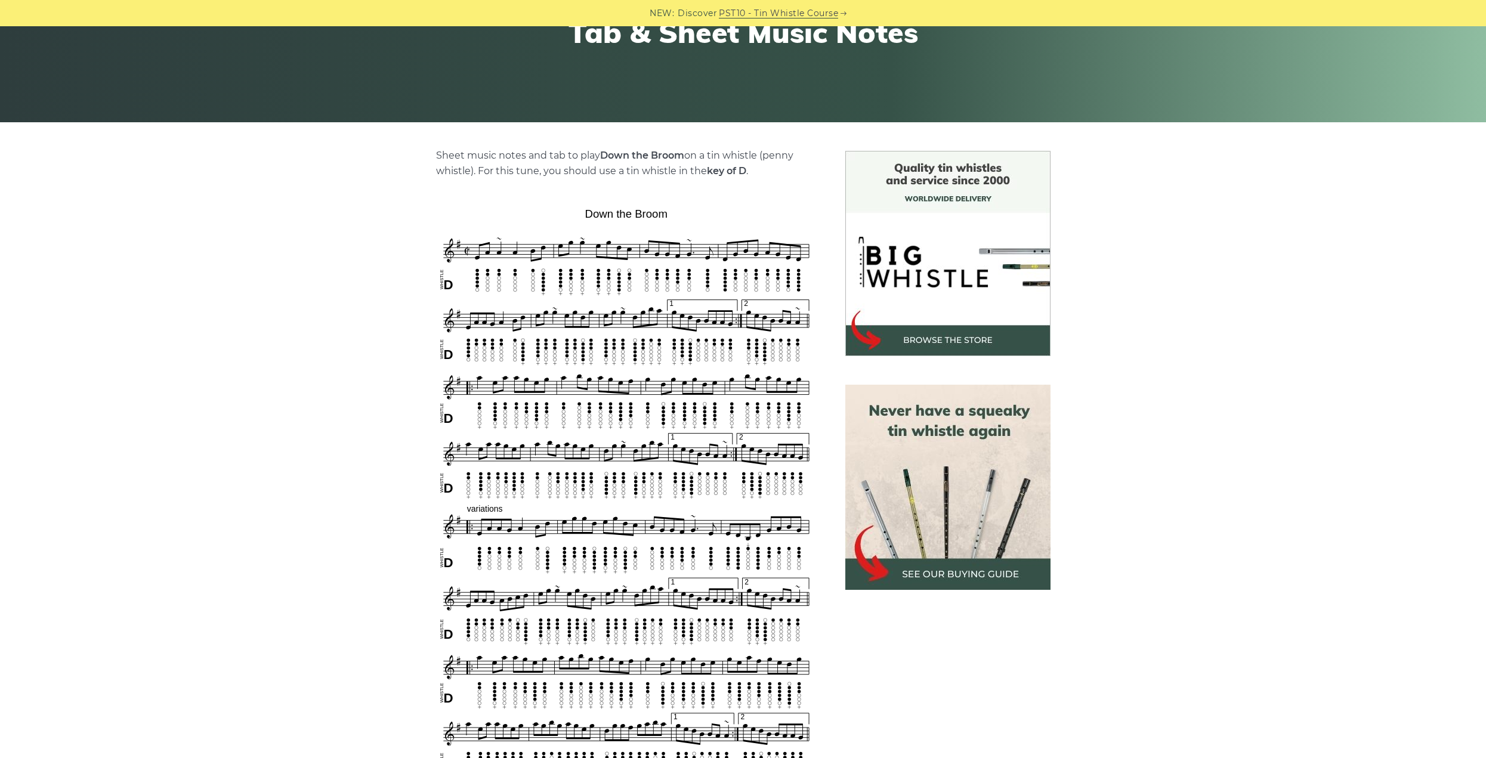
scroll to position [358, 0]
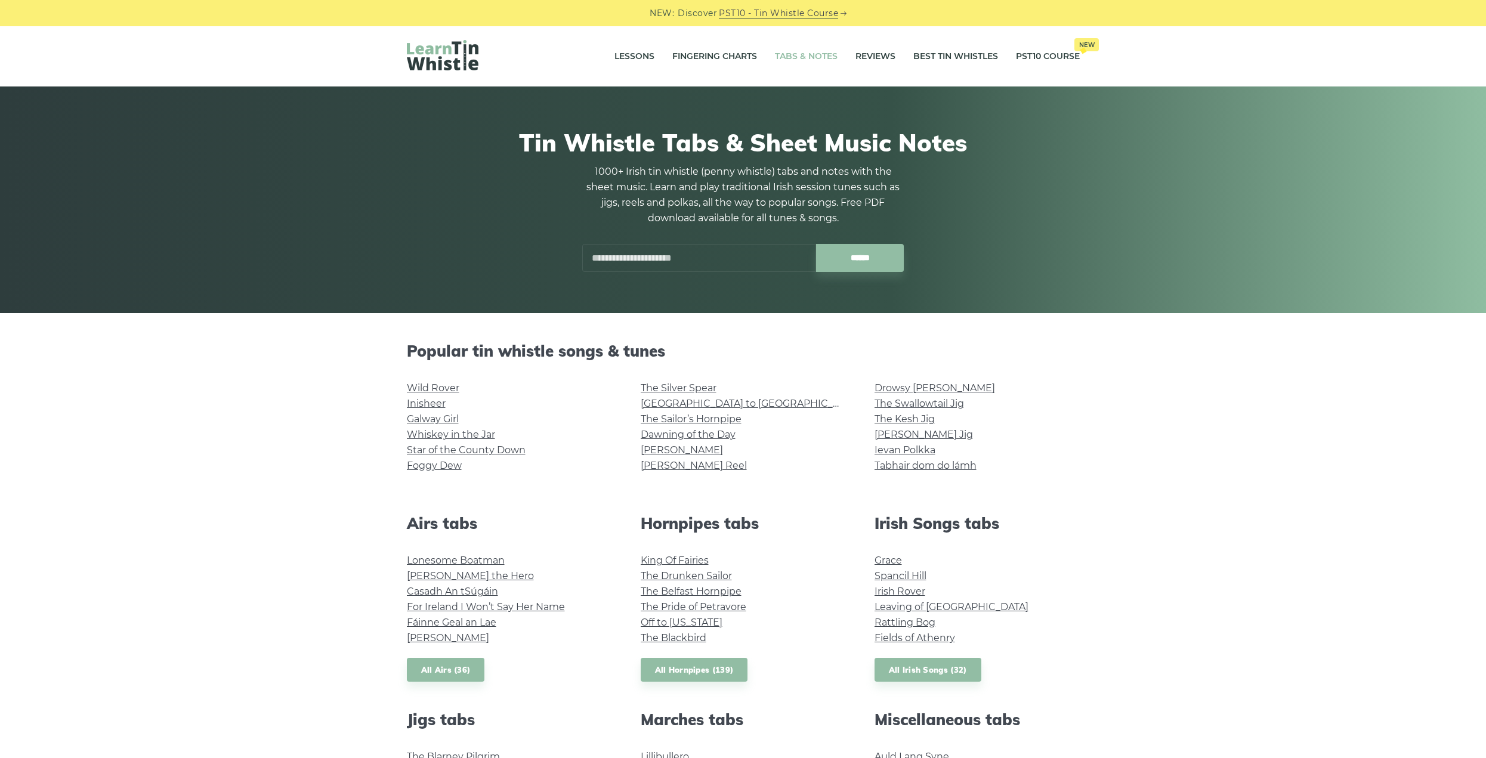
scroll to position [480, 0]
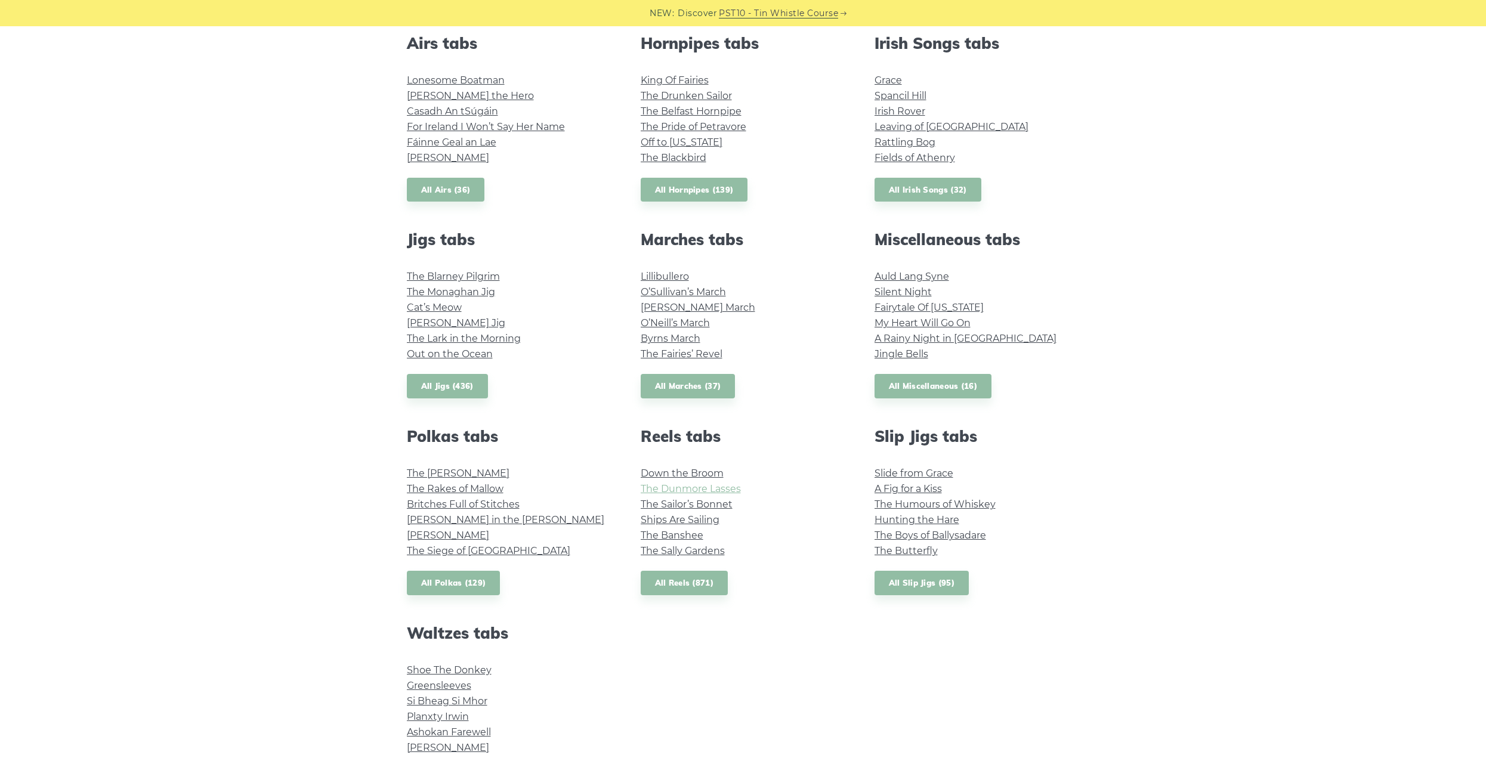
click at [734, 492] on link "The Dunmore Lasses" at bounding box center [691, 488] width 100 height 11
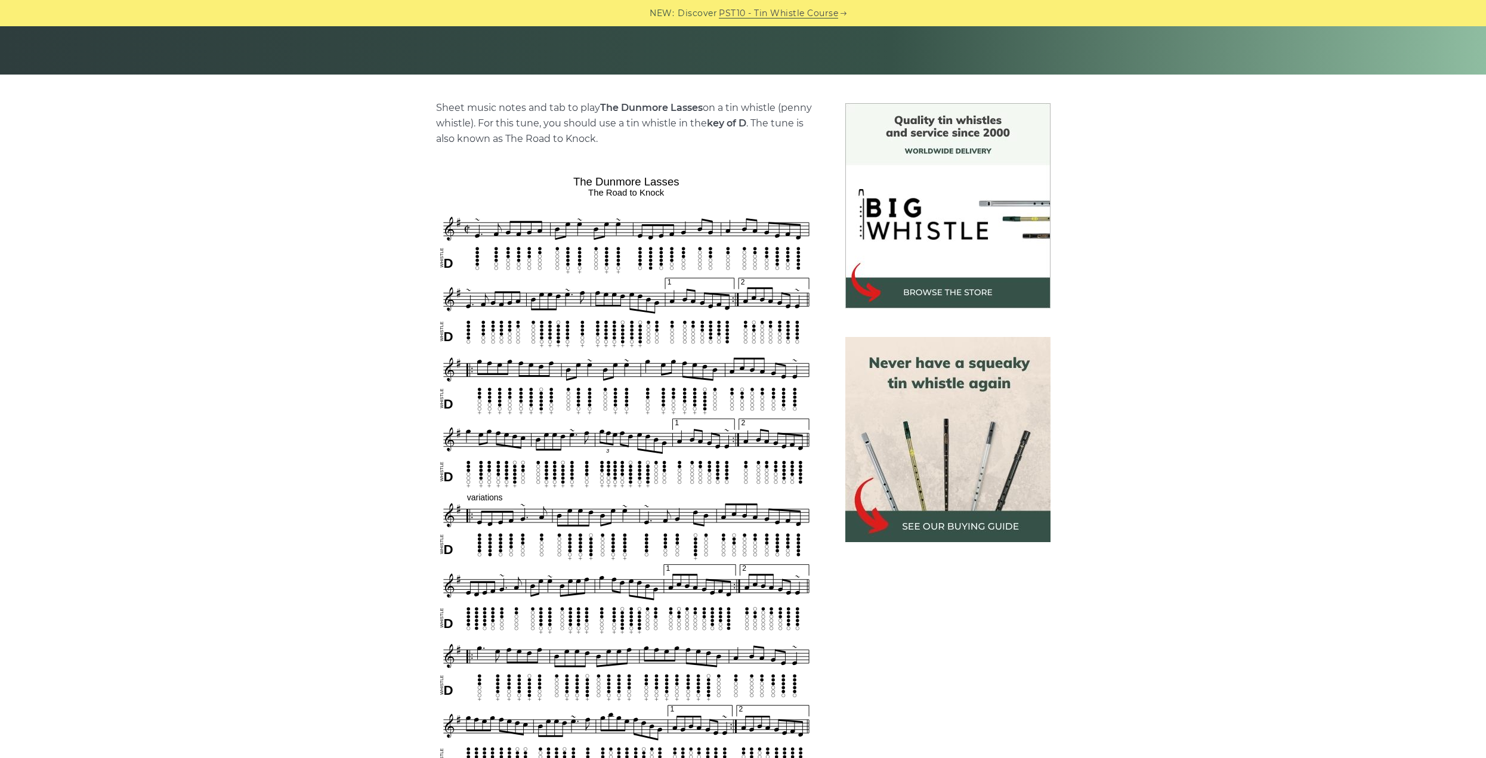
scroll to position [298, 0]
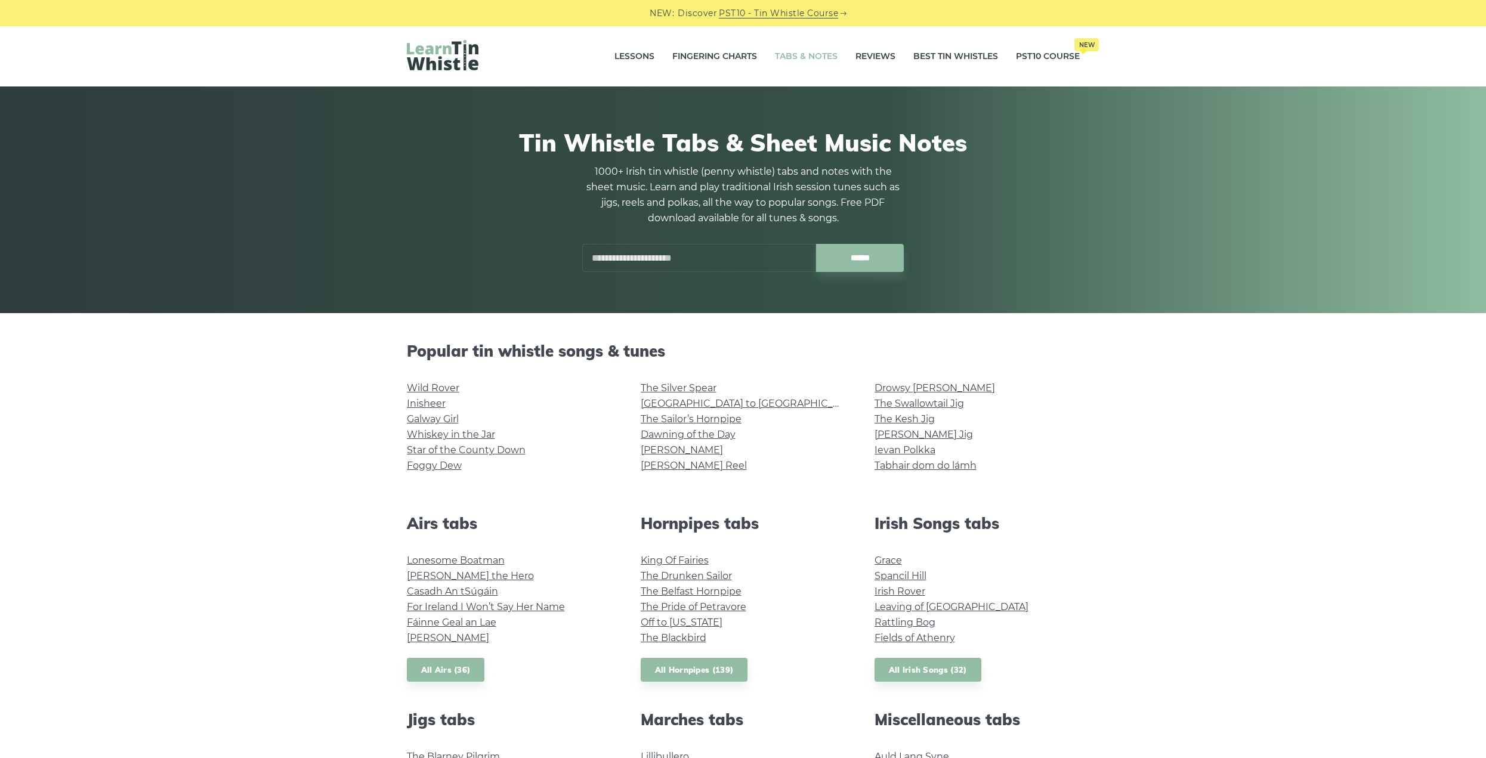
scroll to position [480, 0]
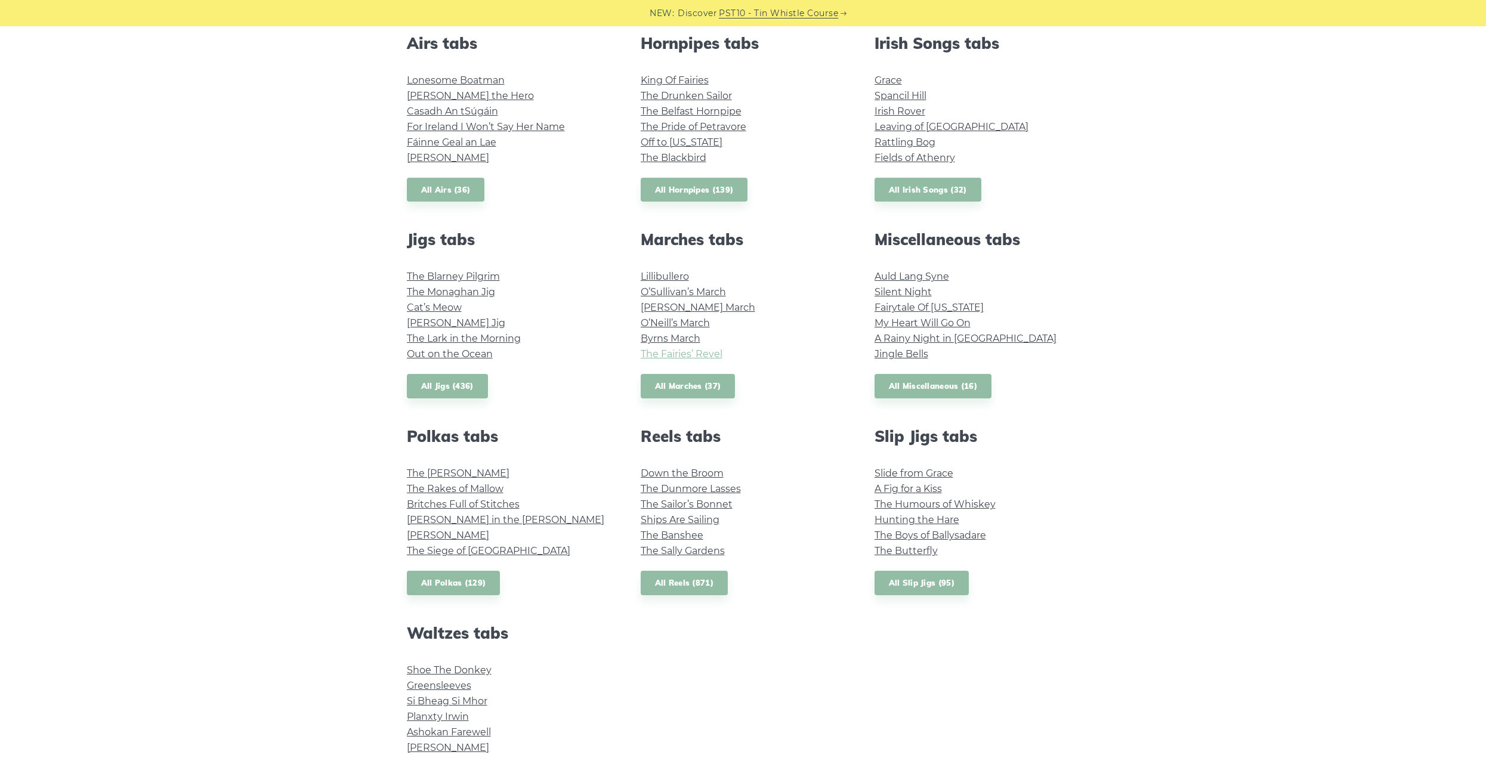
click at [663, 354] on link "The Fairies’ Revel" at bounding box center [682, 353] width 82 height 11
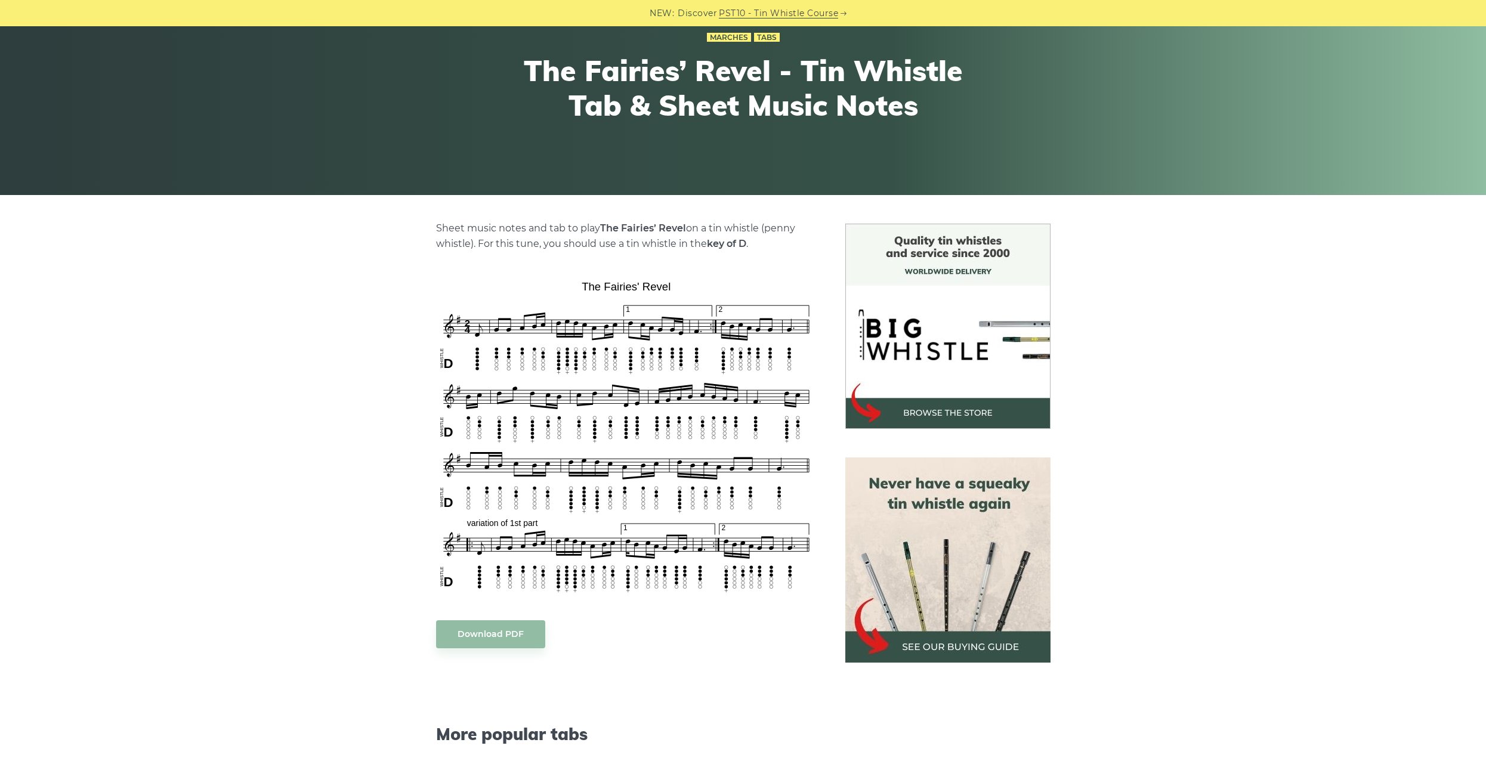
scroll to position [119, 0]
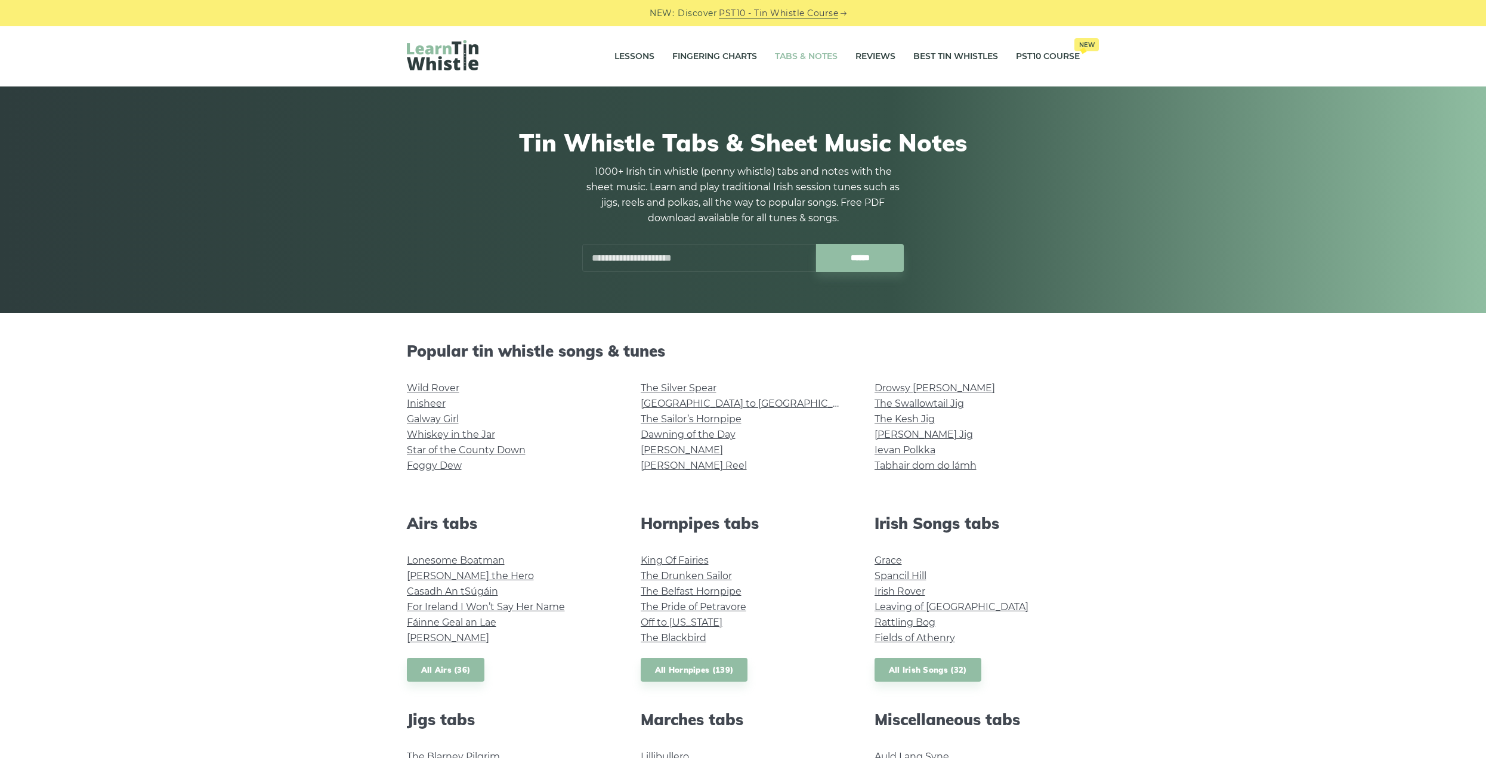
scroll to position [480, 0]
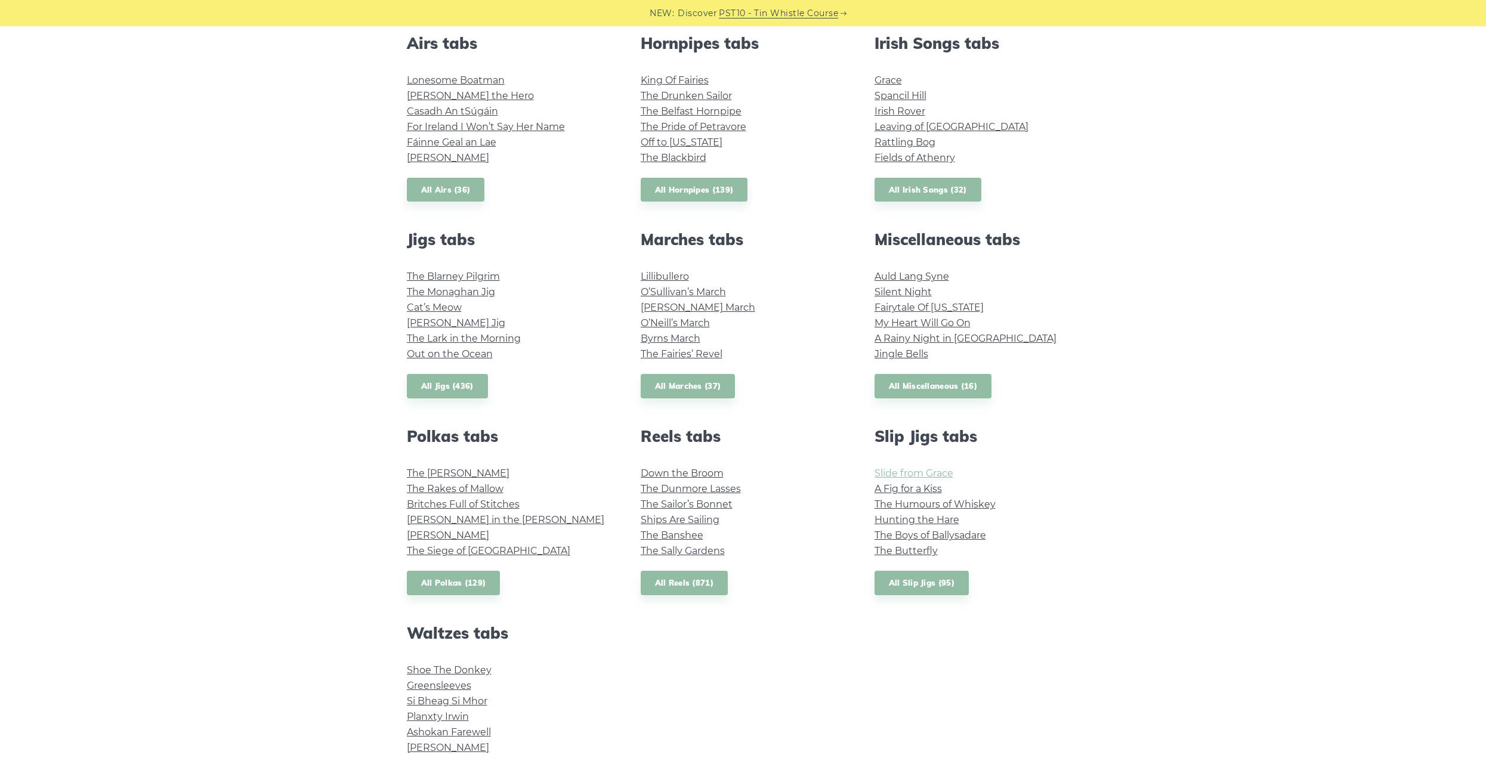
click at [885, 471] on link "Slide from Grace" at bounding box center [914, 473] width 79 height 11
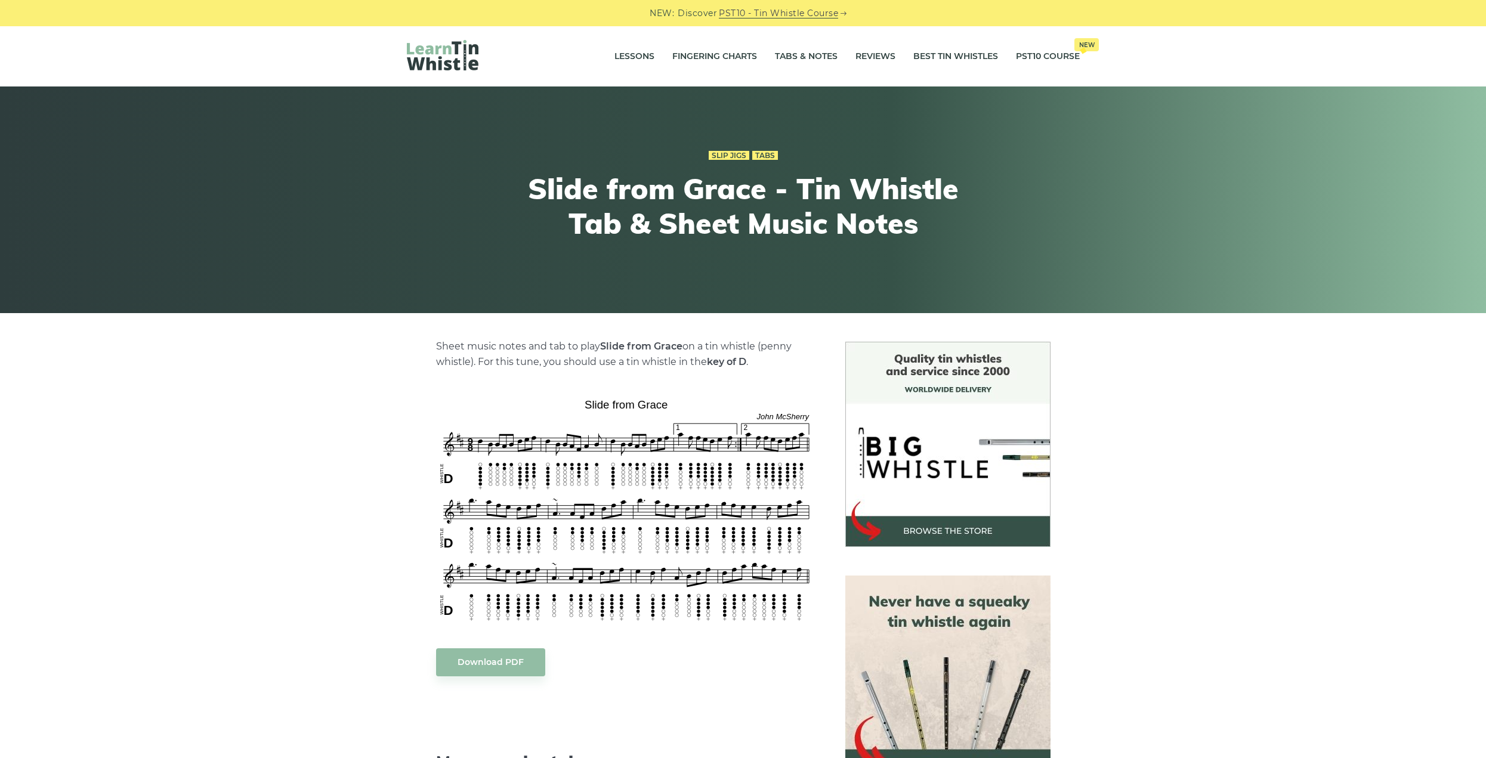
scroll to position [119, 0]
